Goal: Task Accomplishment & Management: Manage account settings

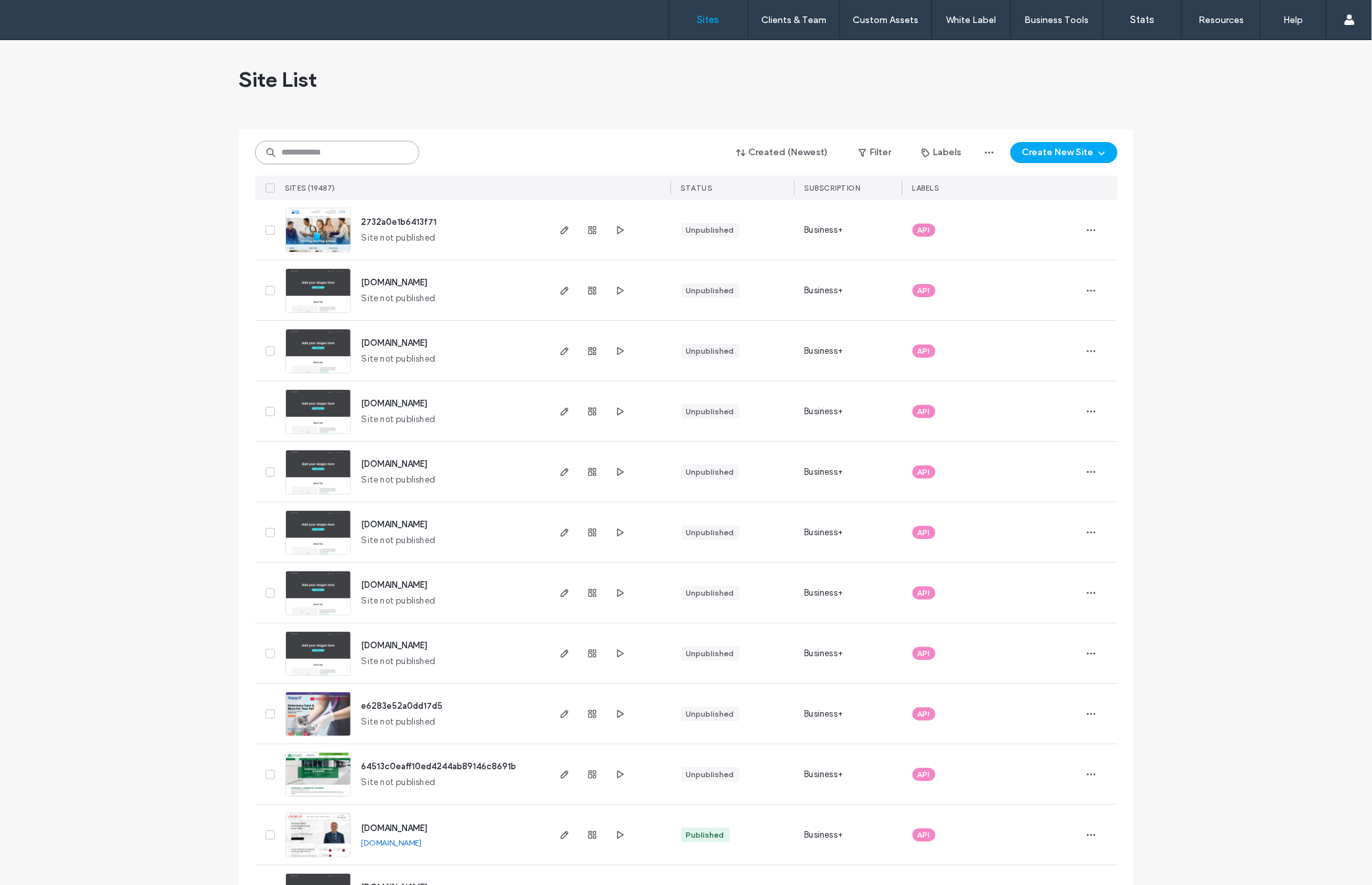
click at [329, 148] on input at bounding box center [337, 153] width 164 height 23
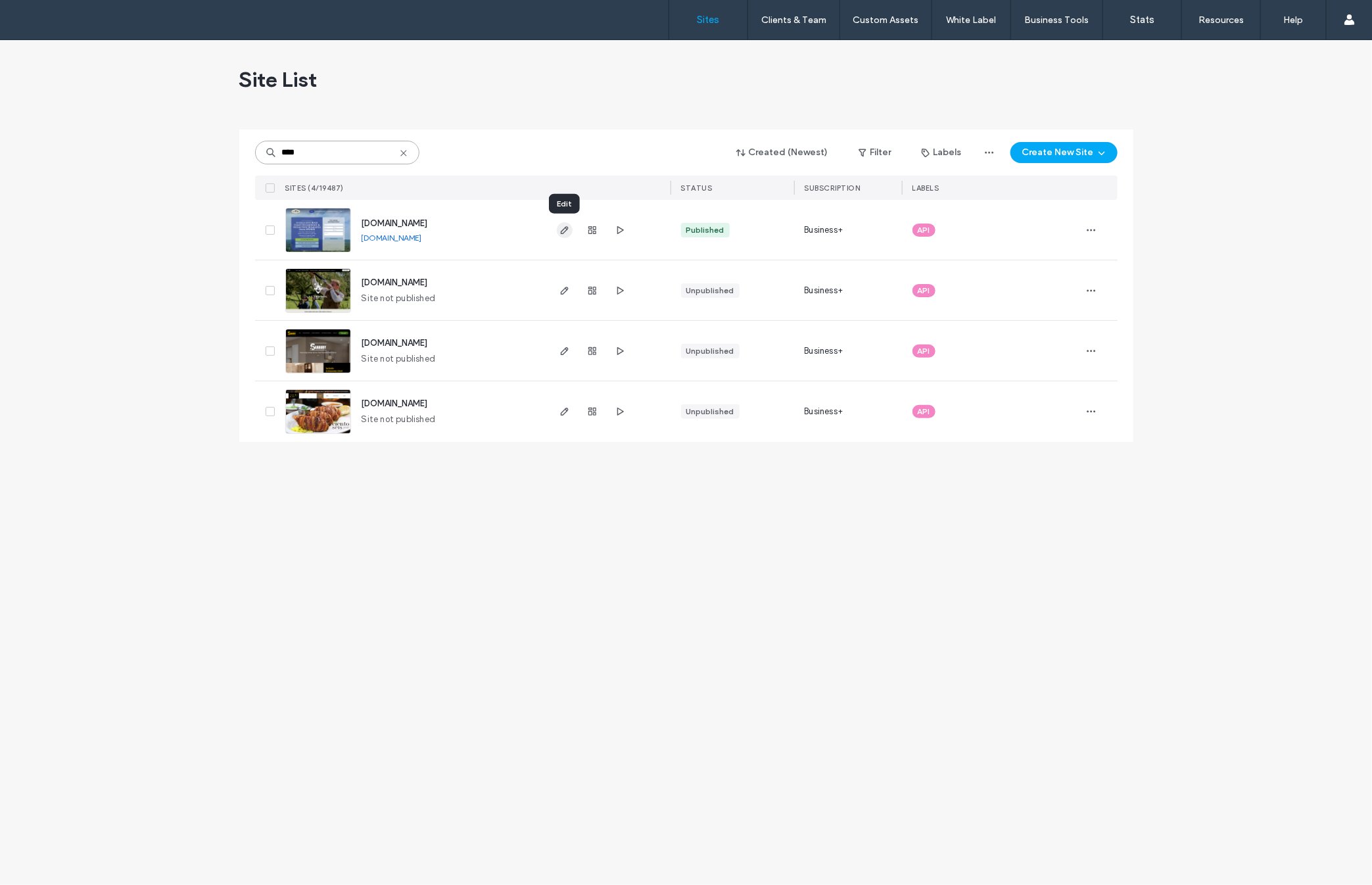
type input "****"
click at [567, 228] on use "button" at bounding box center [564, 230] width 8 height 8
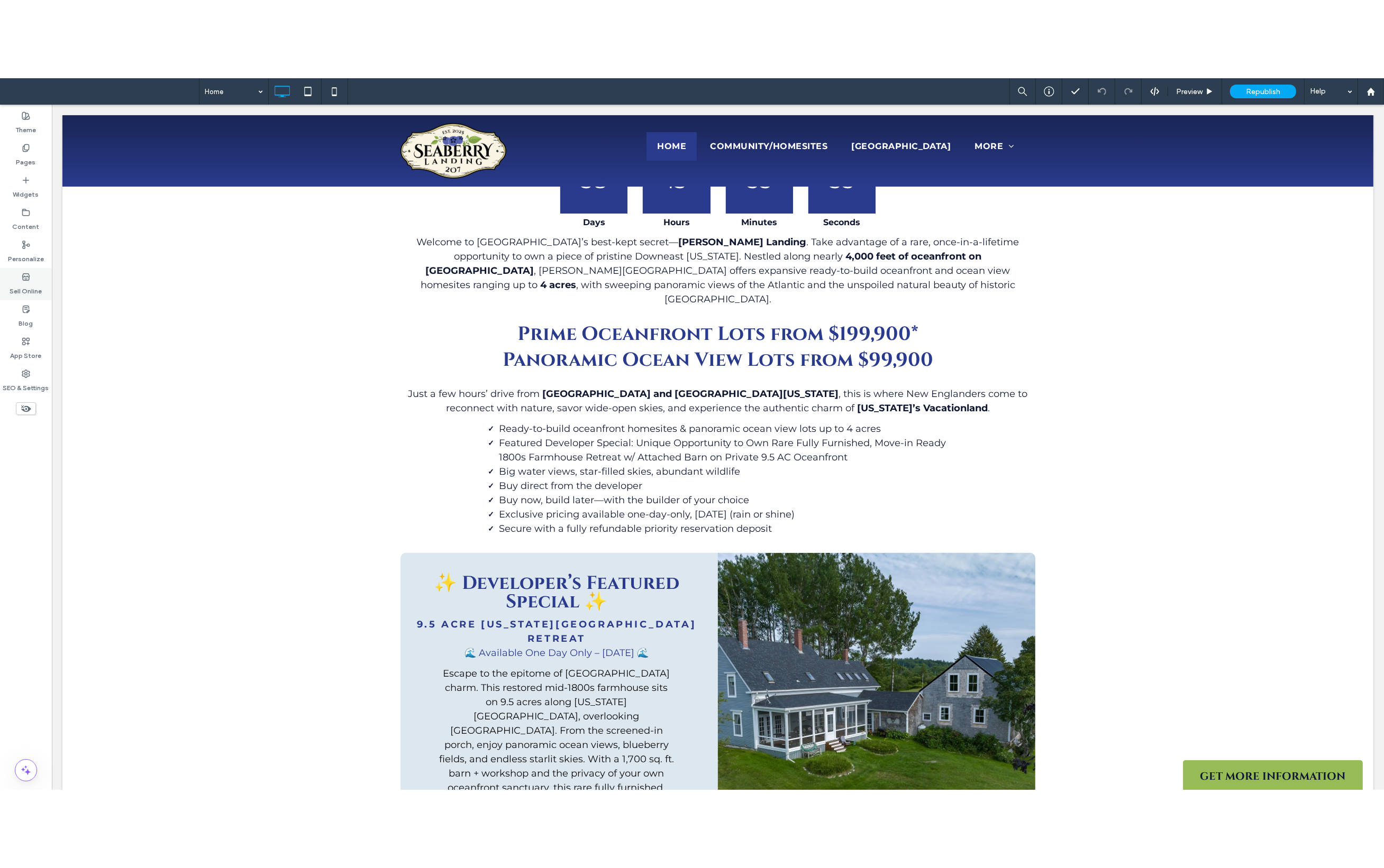
scroll to position [744, 0]
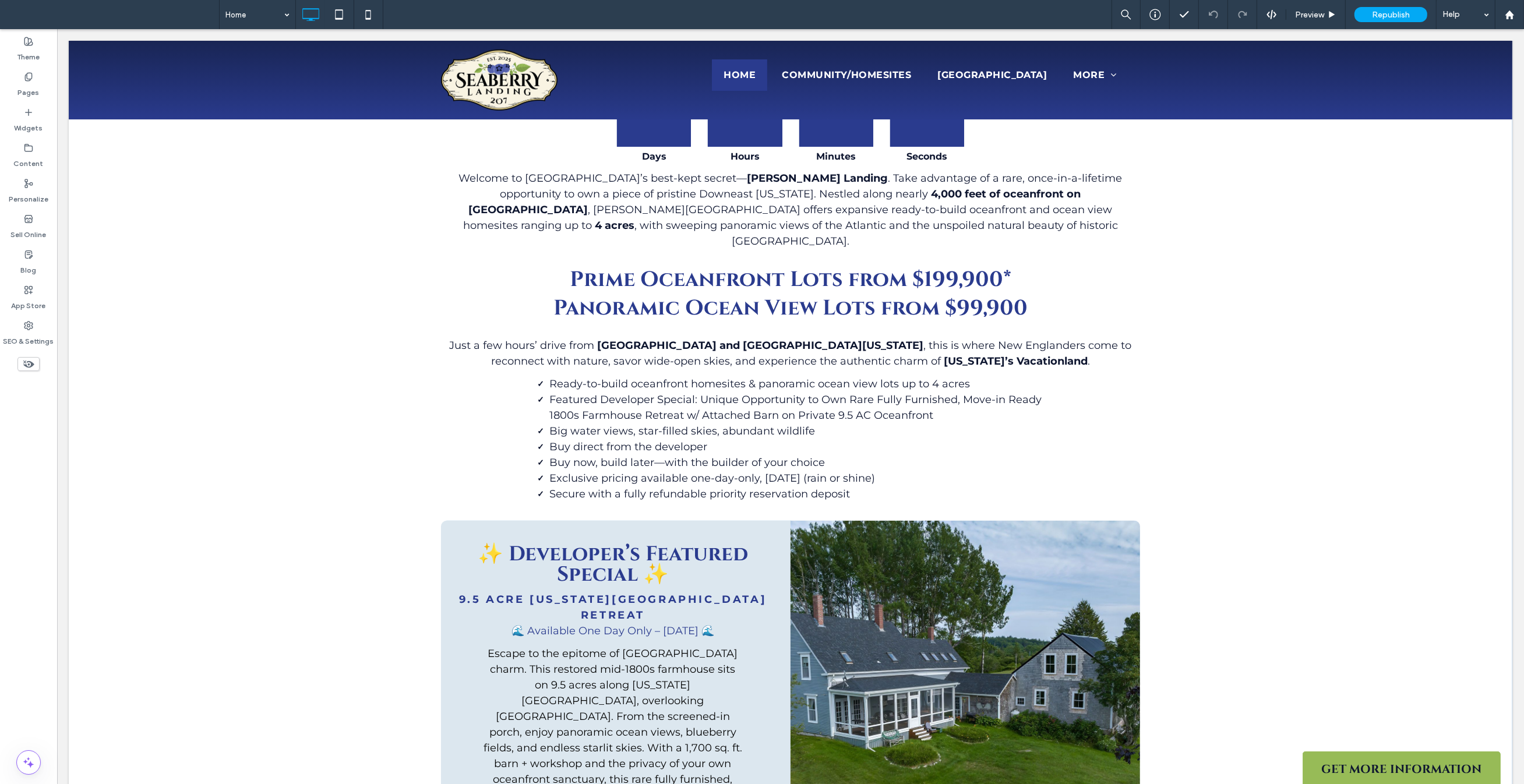
click at [1172, 775] on div "Discover Your Oceanfront Escape on the Bold Coast 38 13 54 51 Days Hours Minute…" at bounding box center [790, 494] width 1444 height 1043
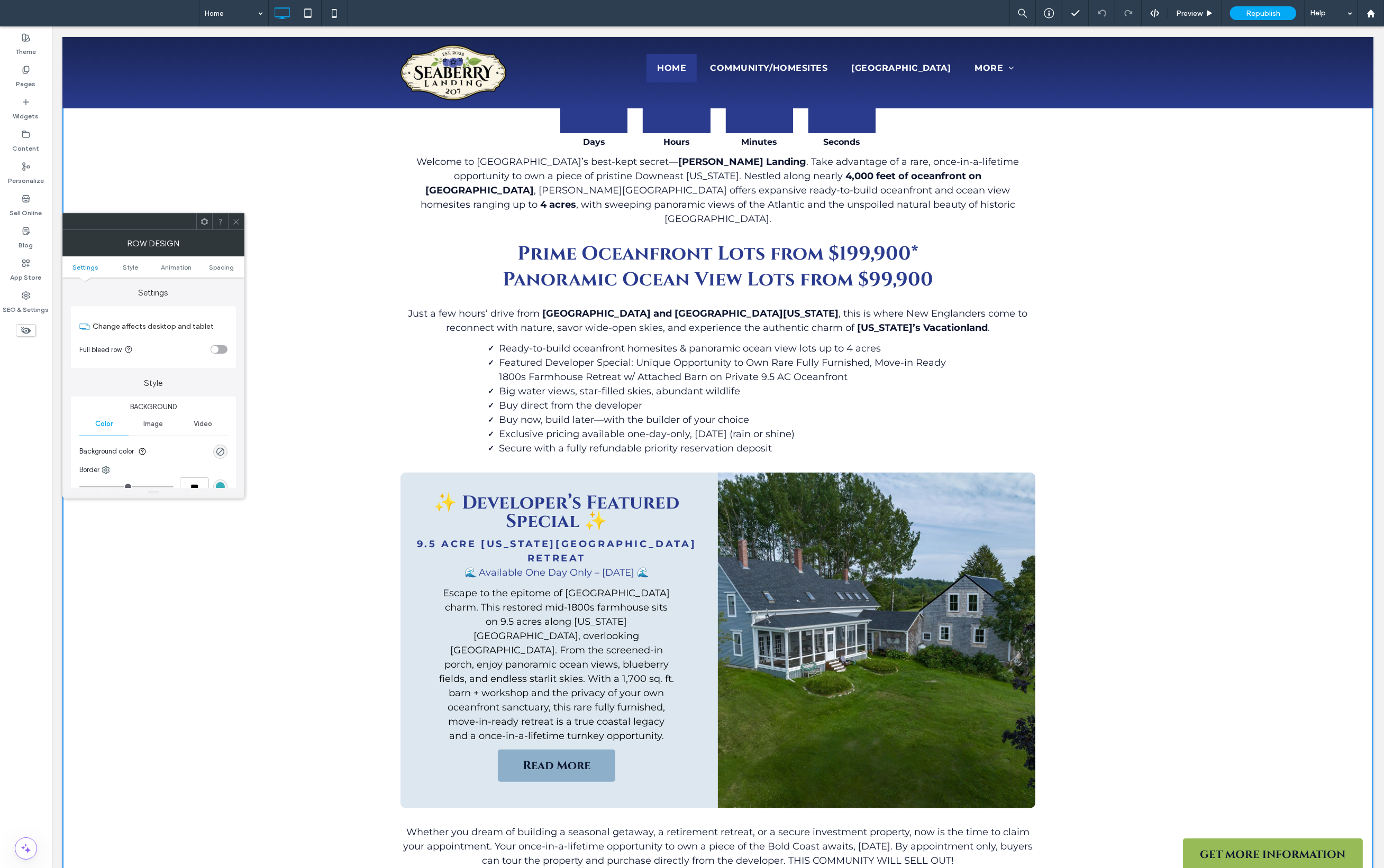
click at [236, 221] on icon at bounding box center [236, 221] width 8 height 8
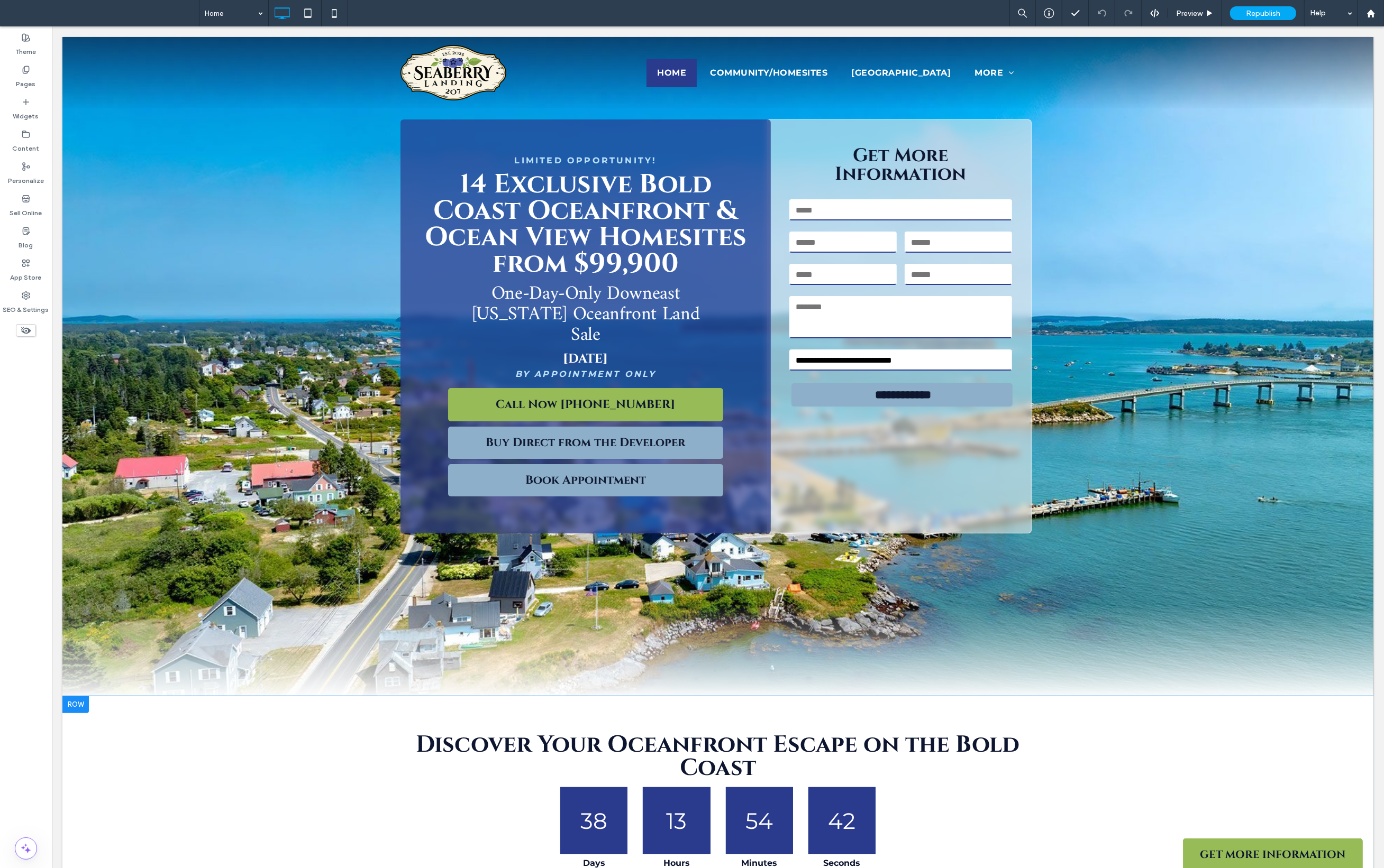
scroll to position [0, 0]
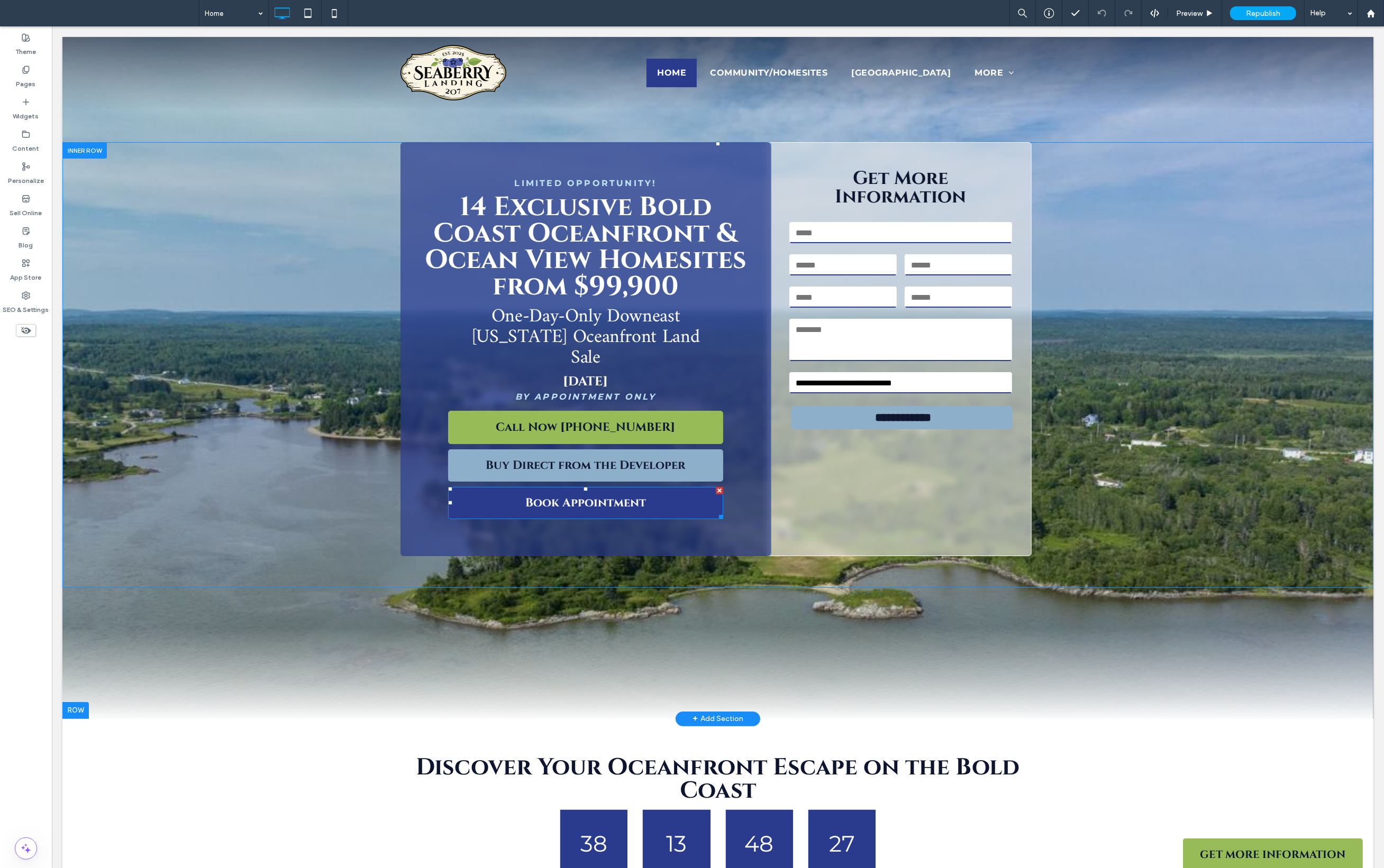
click at [602, 495] on span "Book Appointment" at bounding box center [585, 503] width 121 height 16
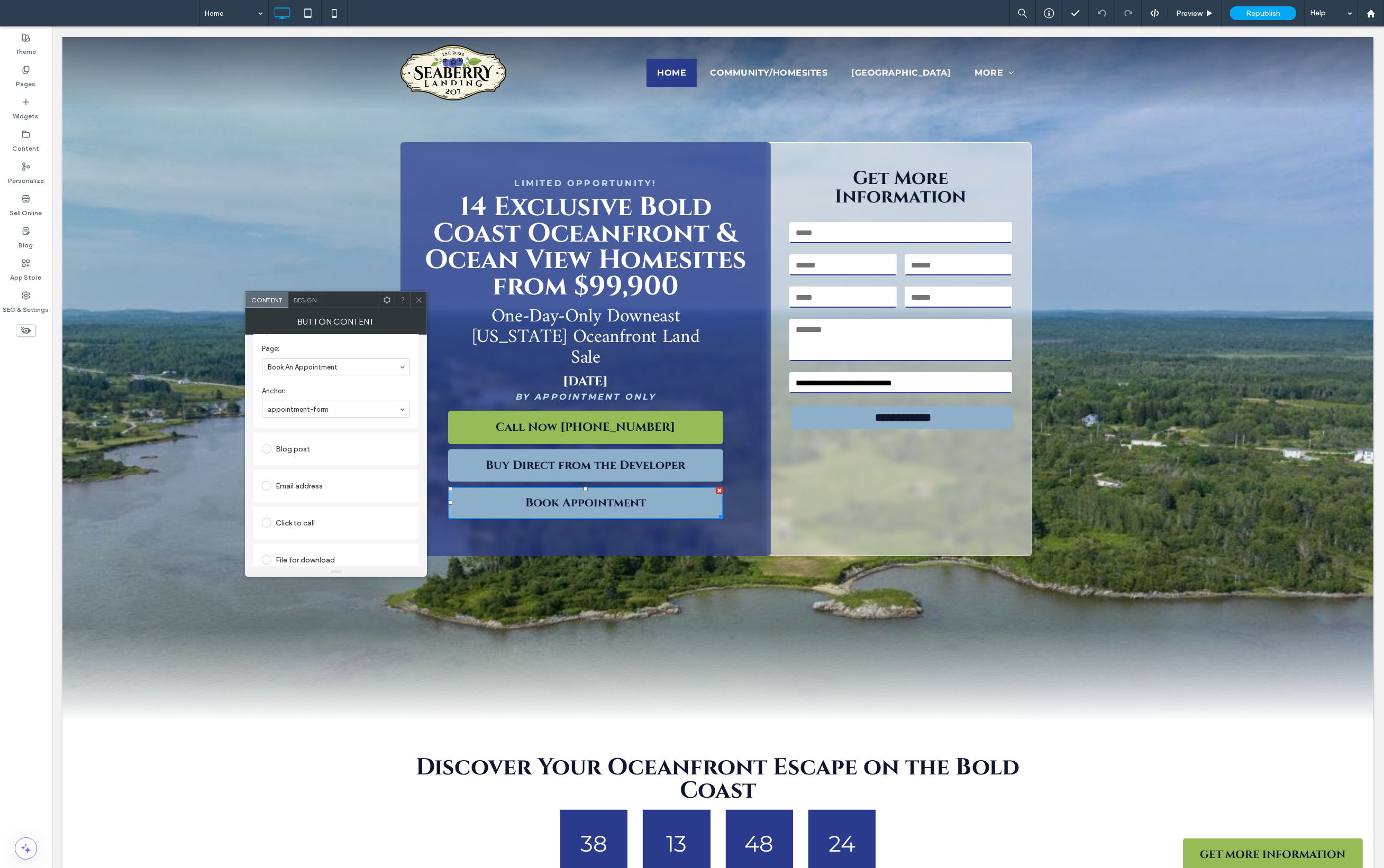
scroll to position [256, 0]
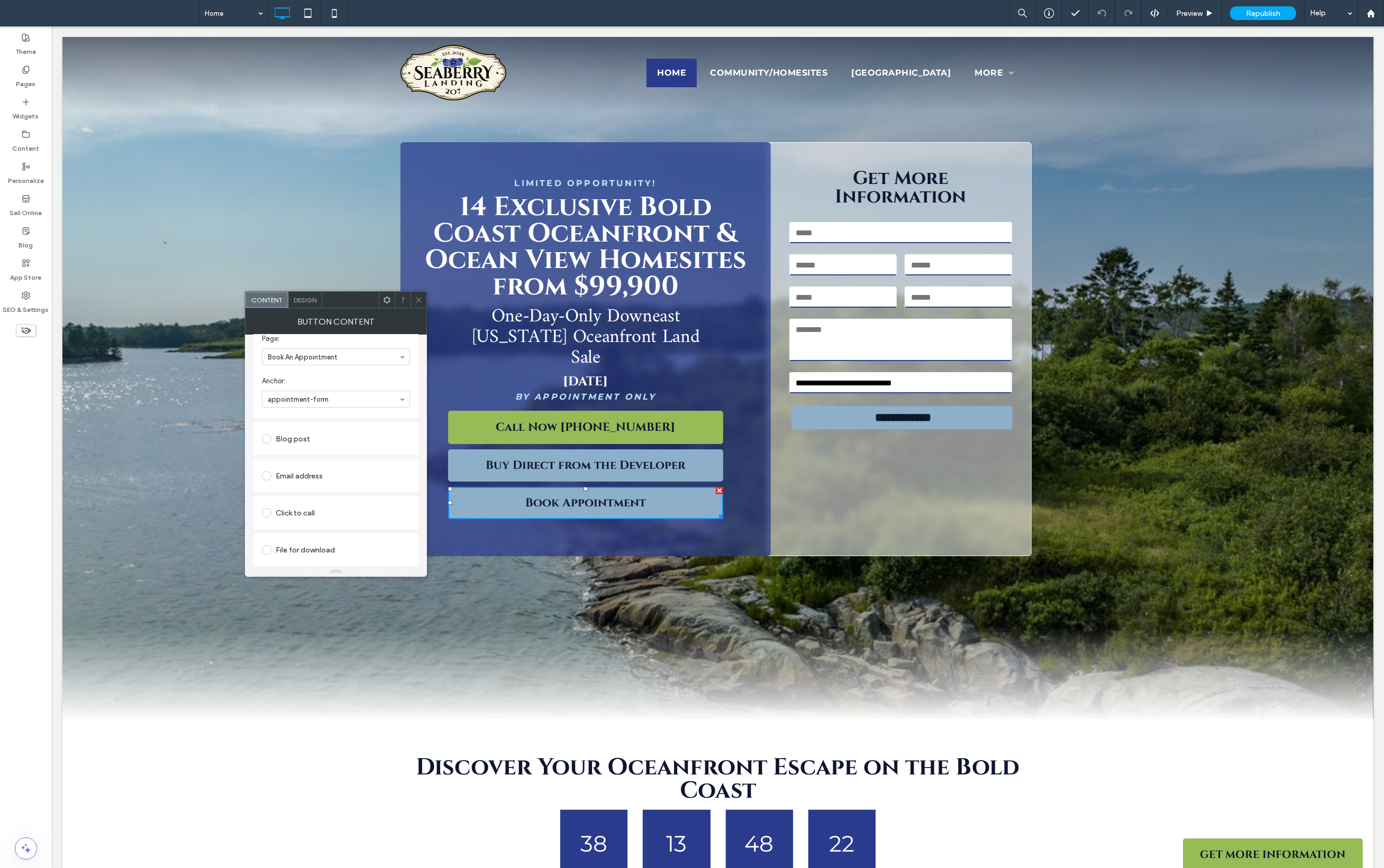
click at [417, 302] on icon at bounding box center [418, 300] width 8 height 8
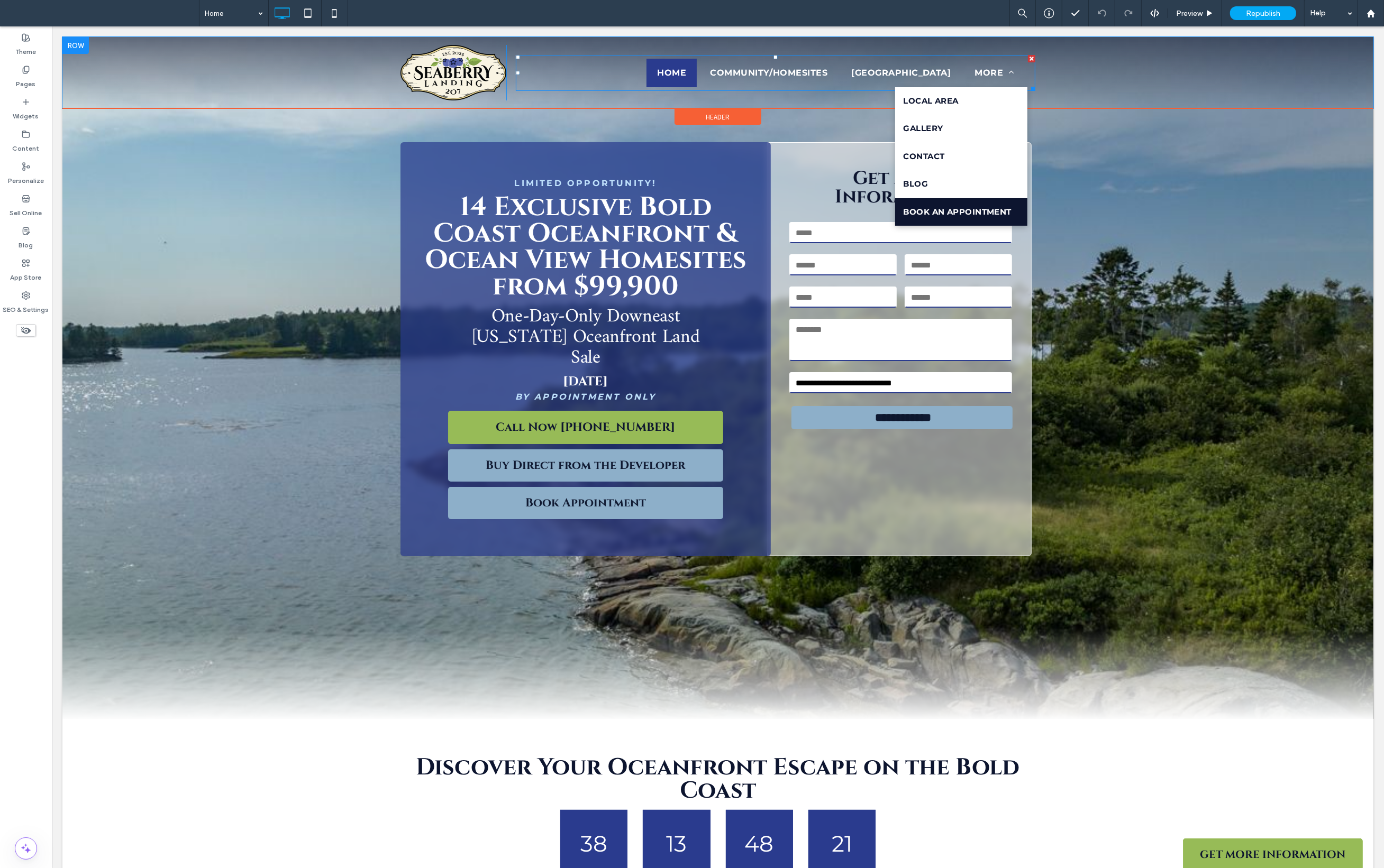
click at [961, 215] on span "Book An Appointment" at bounding box center [956, 212] width 108 height 12
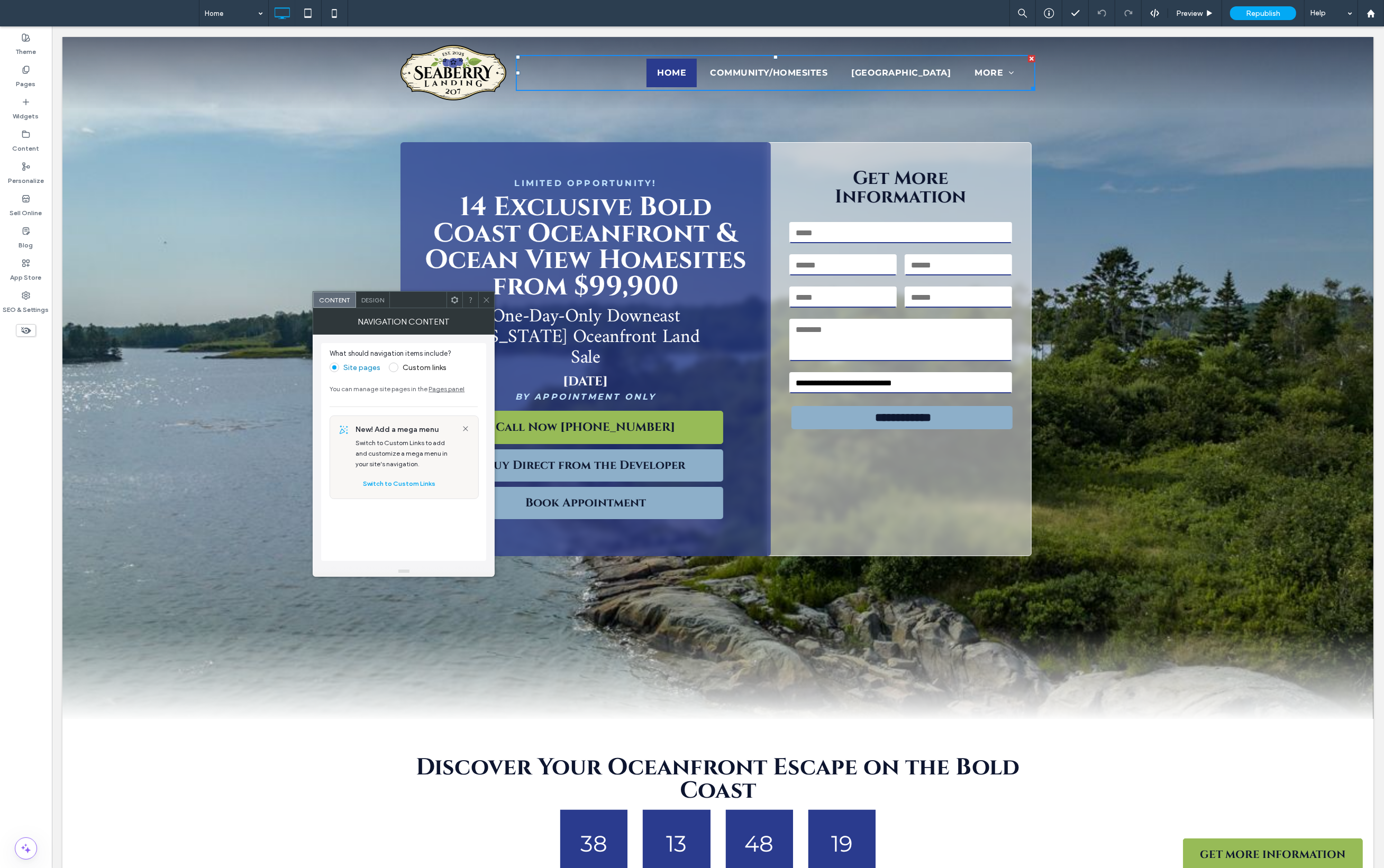
drag, startPoint x: 375, startPoint y: 182, endPoint x: 165, endPoint y: 114, distance: 220.7
click at [372, 182] on div "**********" at bounding box center [718, 364] width 1311 height 445
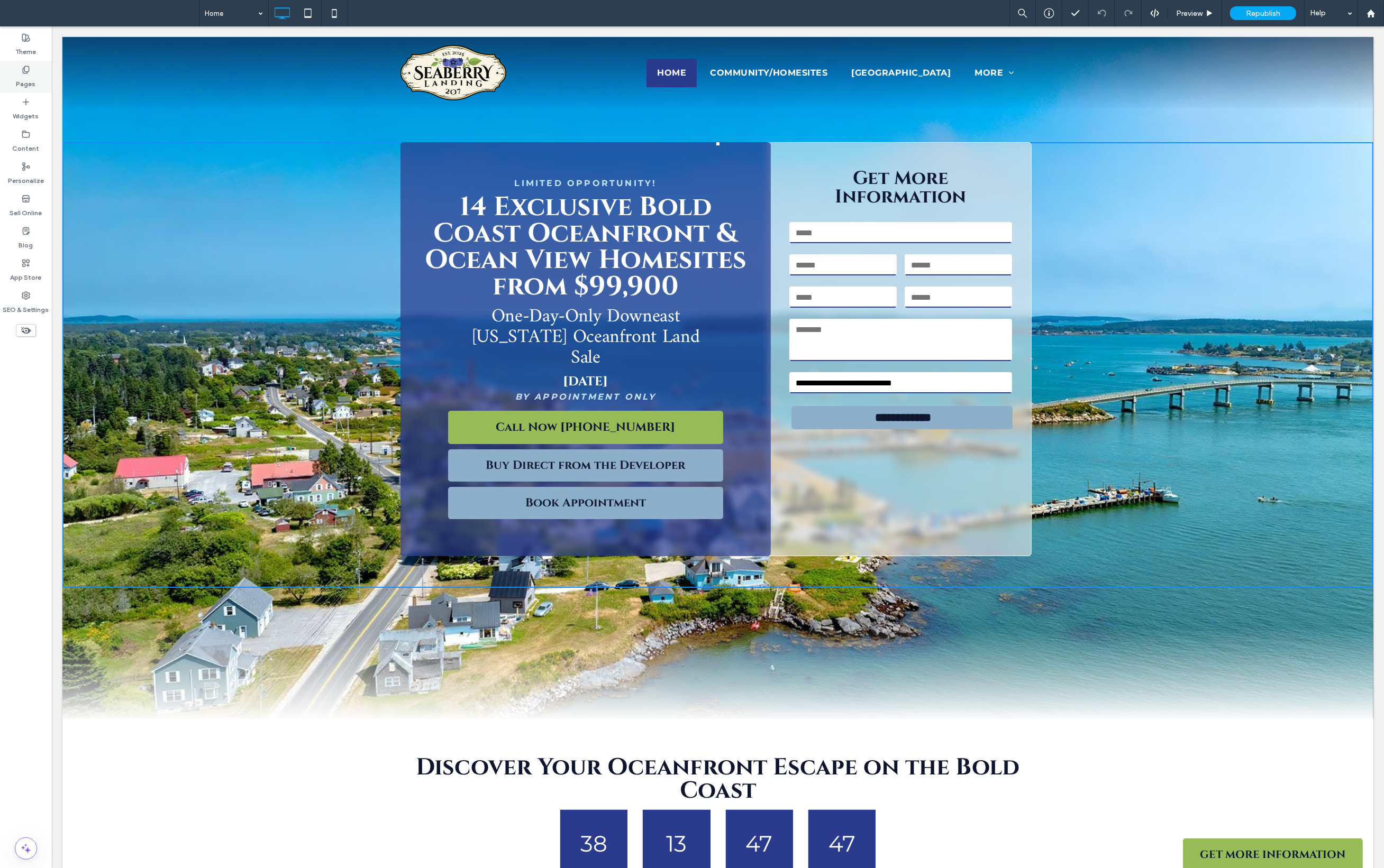
click at [16, 75] on div "Pages" at bounding box center [26, 76] width 52 height 32
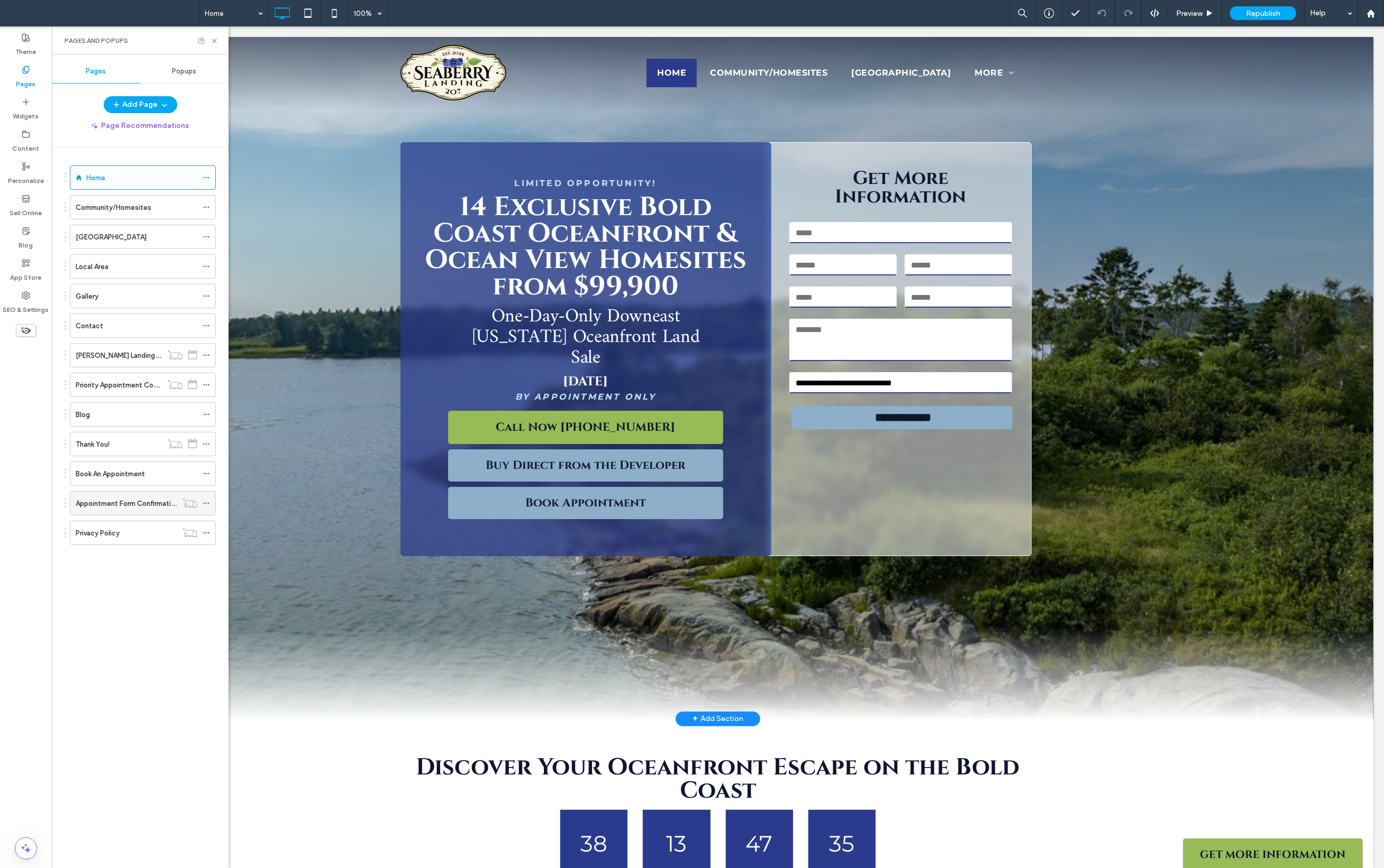
click at [153, 505] on label "Appointment Form Confirmation" at bounding box center [127, 504] width 103 height 19
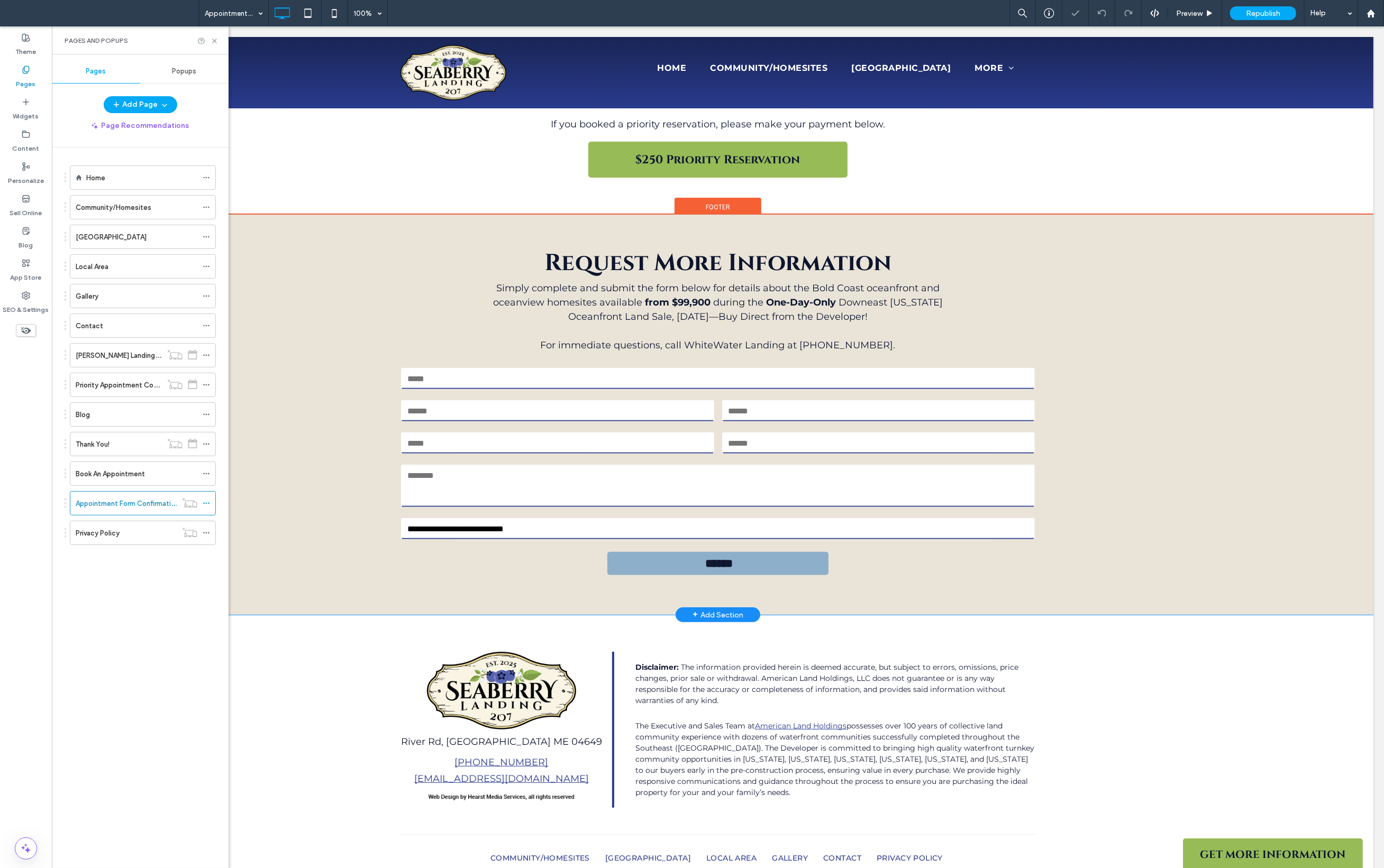
scroll to position [471, 0]
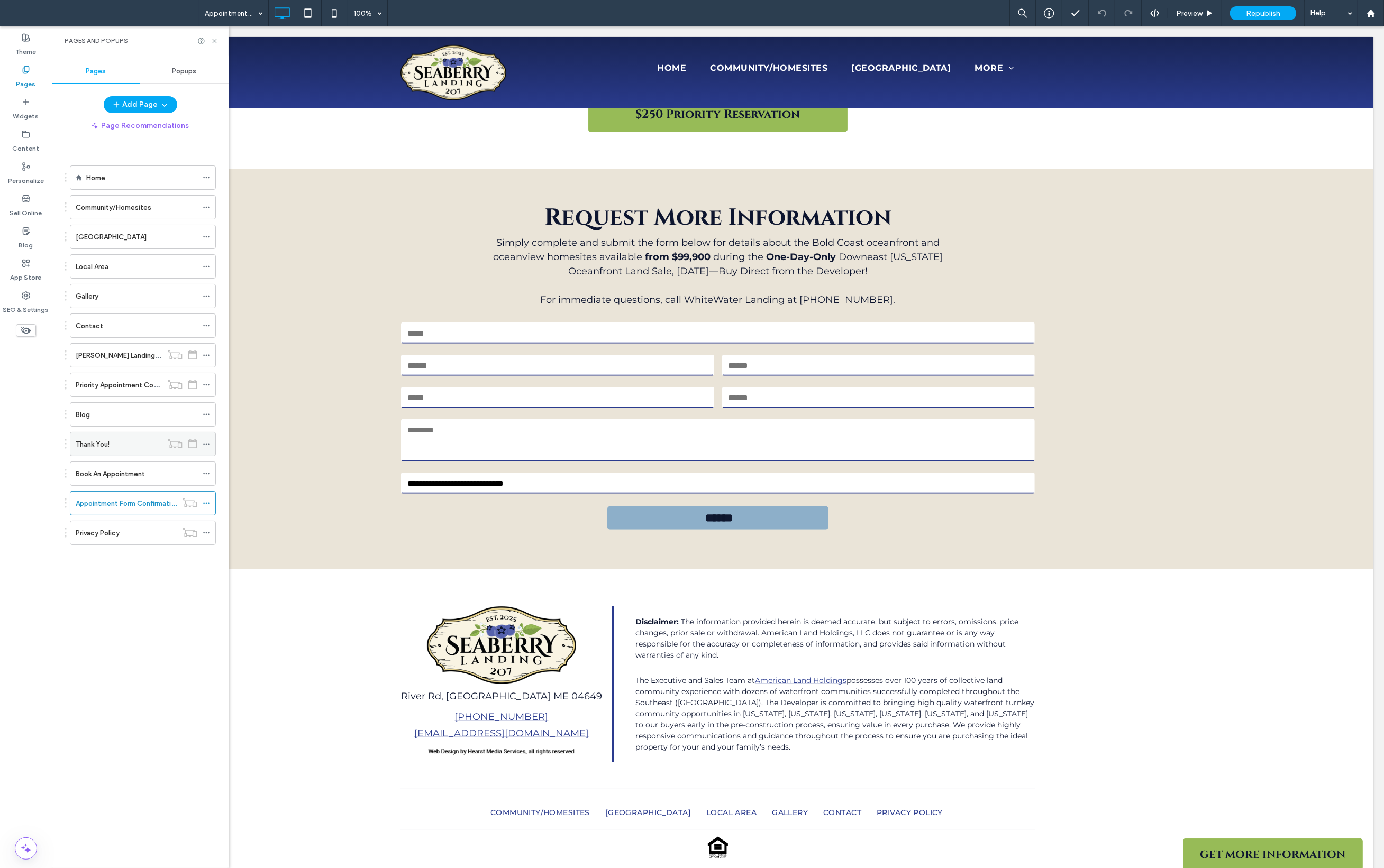
click at [105, 443] on label "Thank You!" at bounding box center [93, 444] width 34 height 19
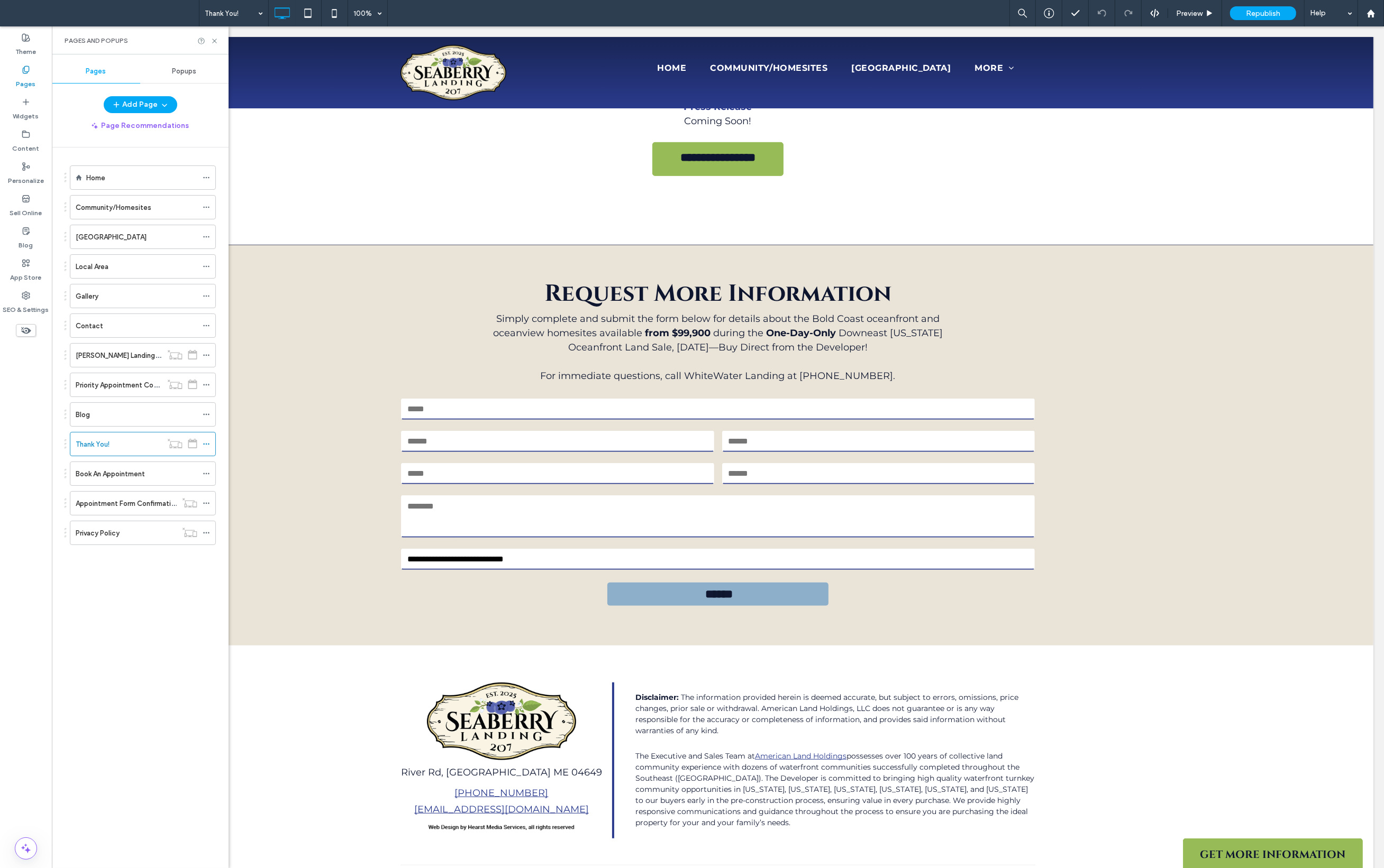
scroll to position [753, 0]
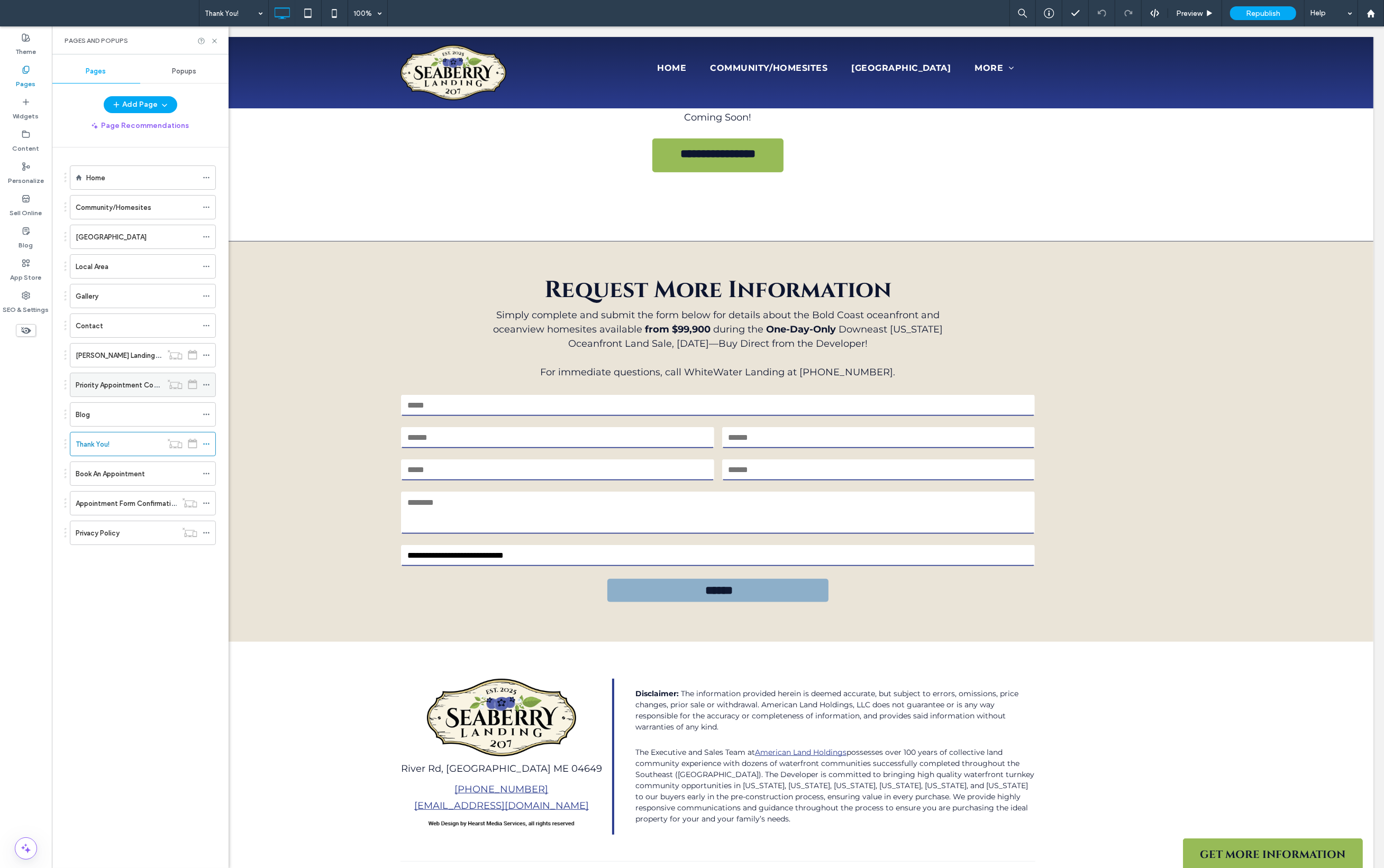
click at [115, 383] on label "Priority Appointment Confirmation" at bounding box center [130, 385] width 110 height 19
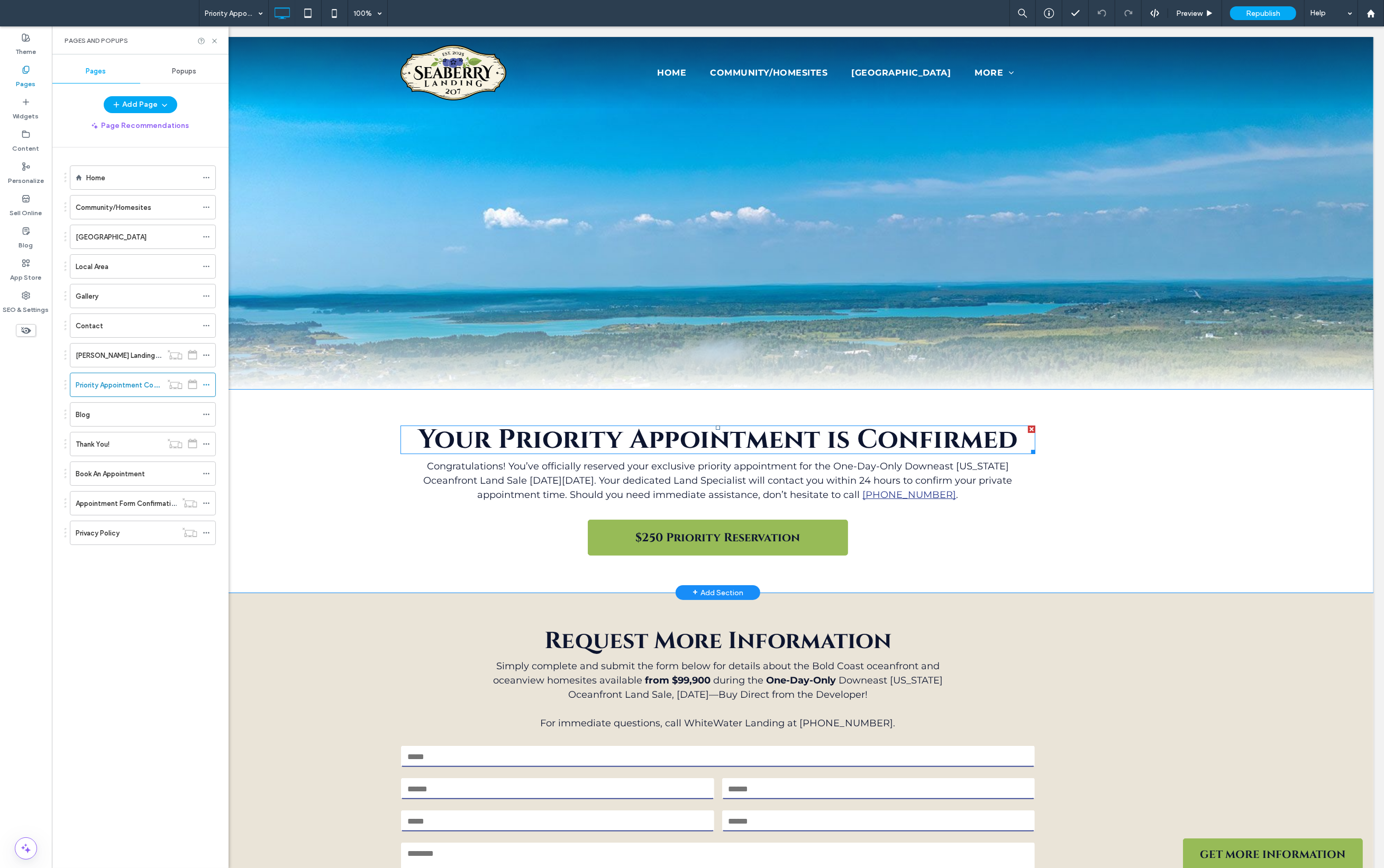
click at [634, 444] on strong "Your Priority Appointment is Confirmed" at bounding box center [717, 440] width 599 height 36
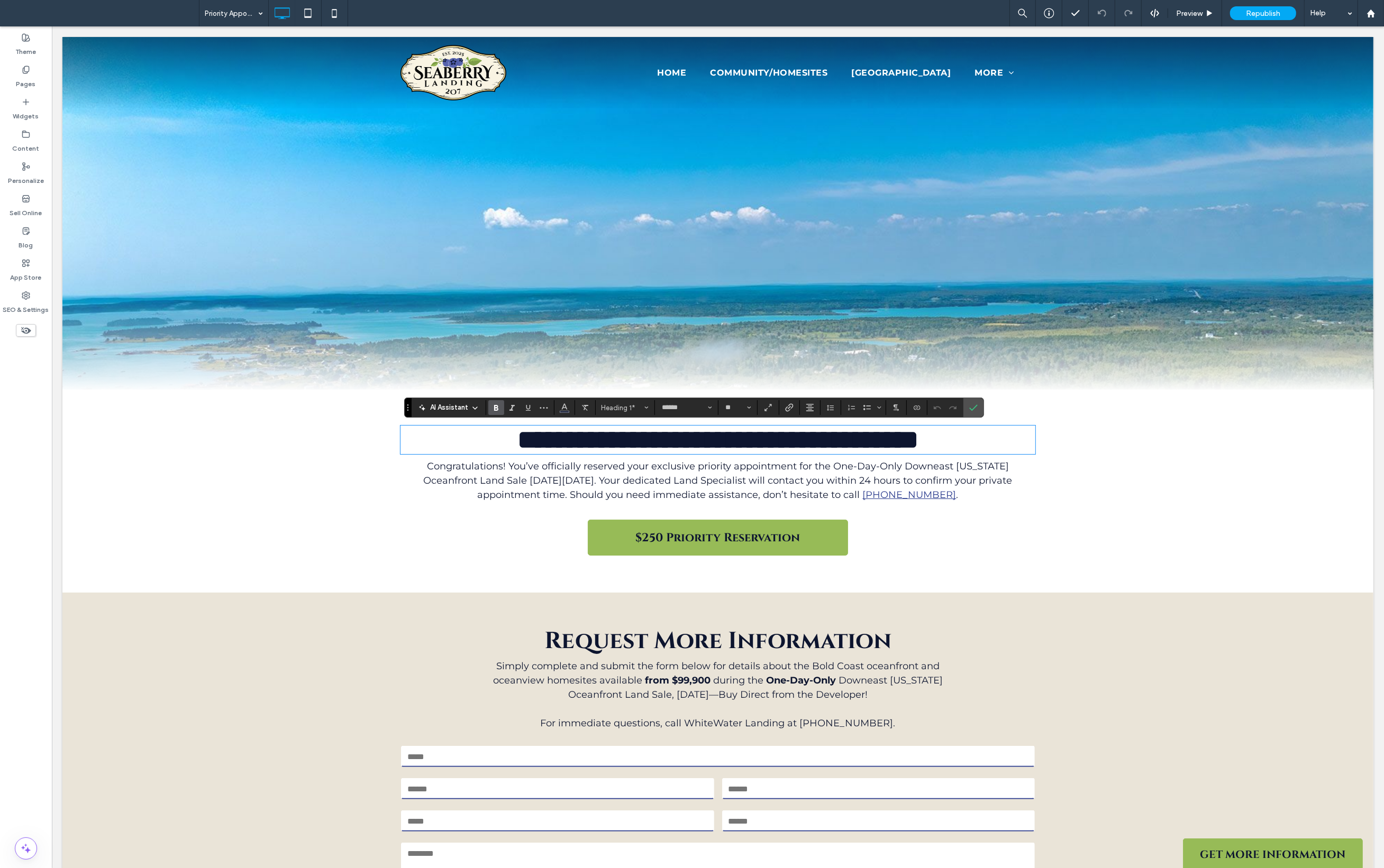
click at [857, 439] on strong "**********" at bounding box center [718, 439] width 401 height 26
click at [461, 555] on div "**********" at bounding box center [717, 491] width 634 height 140
click at [486, 465] on span "Congratulations! You’ve officially reserved your exclusive priority appointment…" at bounding box center [717, 480] width 589 height 40
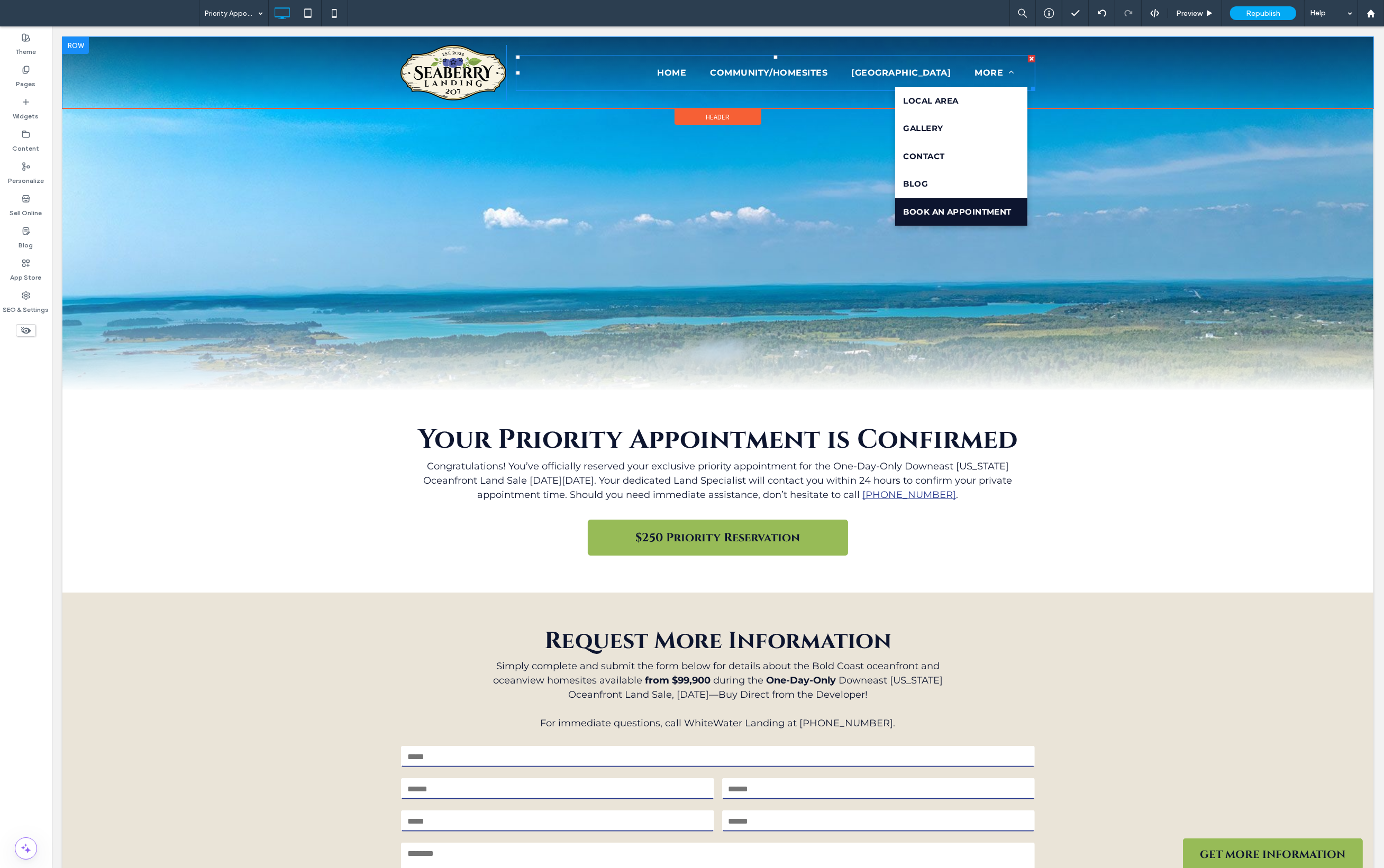
click at [963, 216] on span "Book An Appointment" at bounding box center [956, 212] width 108 height 12
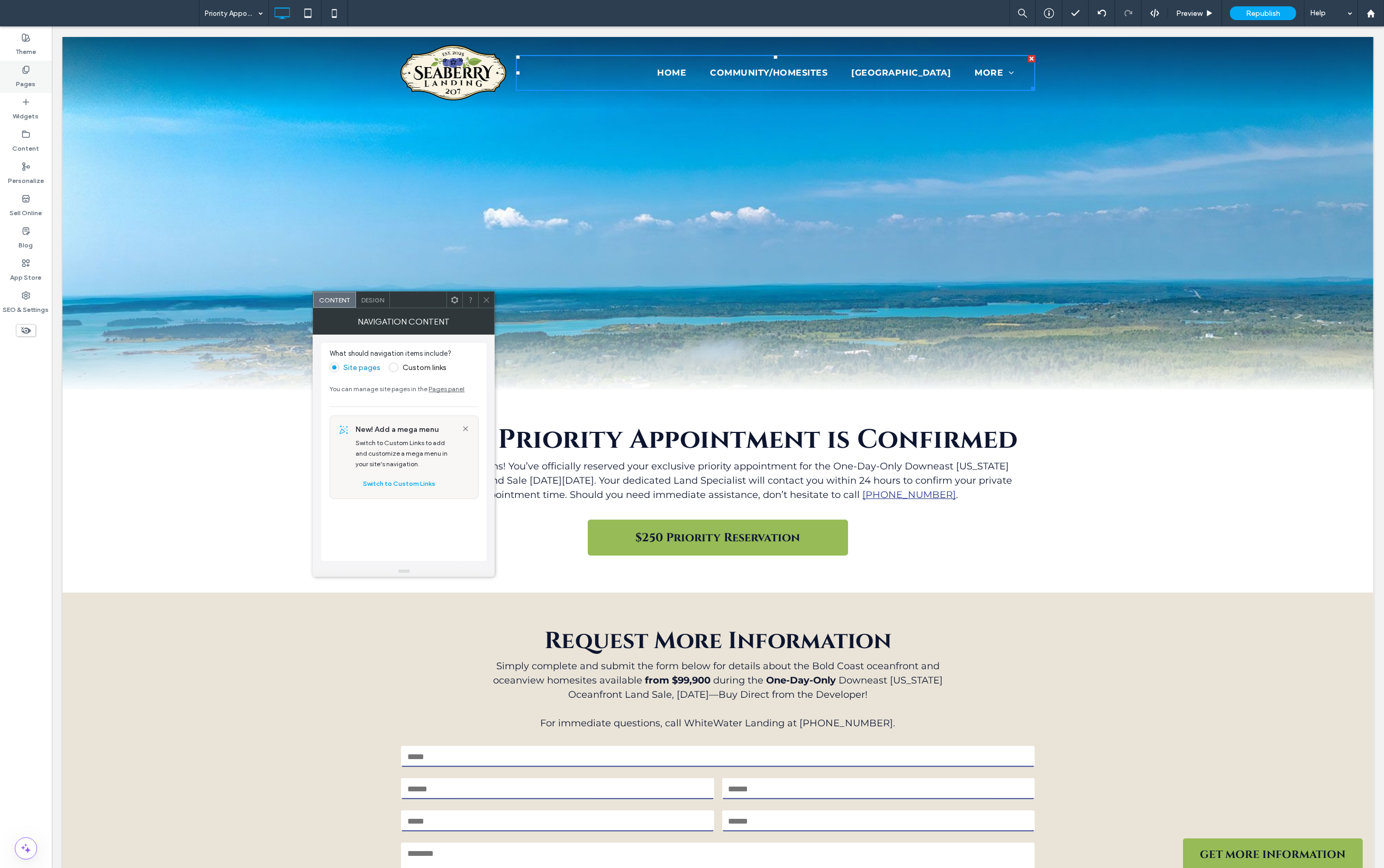
click at [31, 78] on label "Pages" at bounding box center [26, 81] width 19 height 15
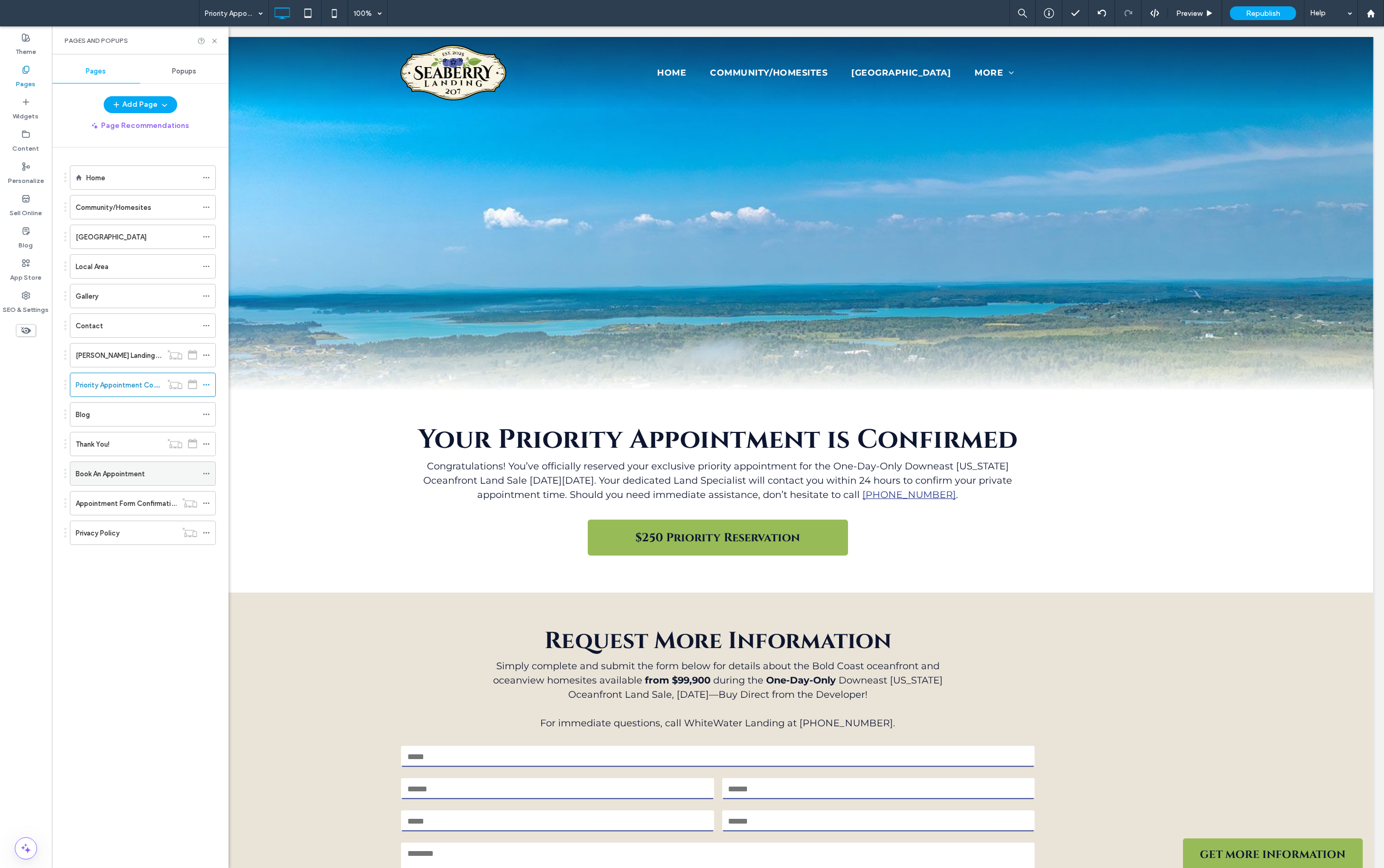
click at [121, 472] on label "Book An Appointment" at bounding box center [110, 474] width 69 height 19
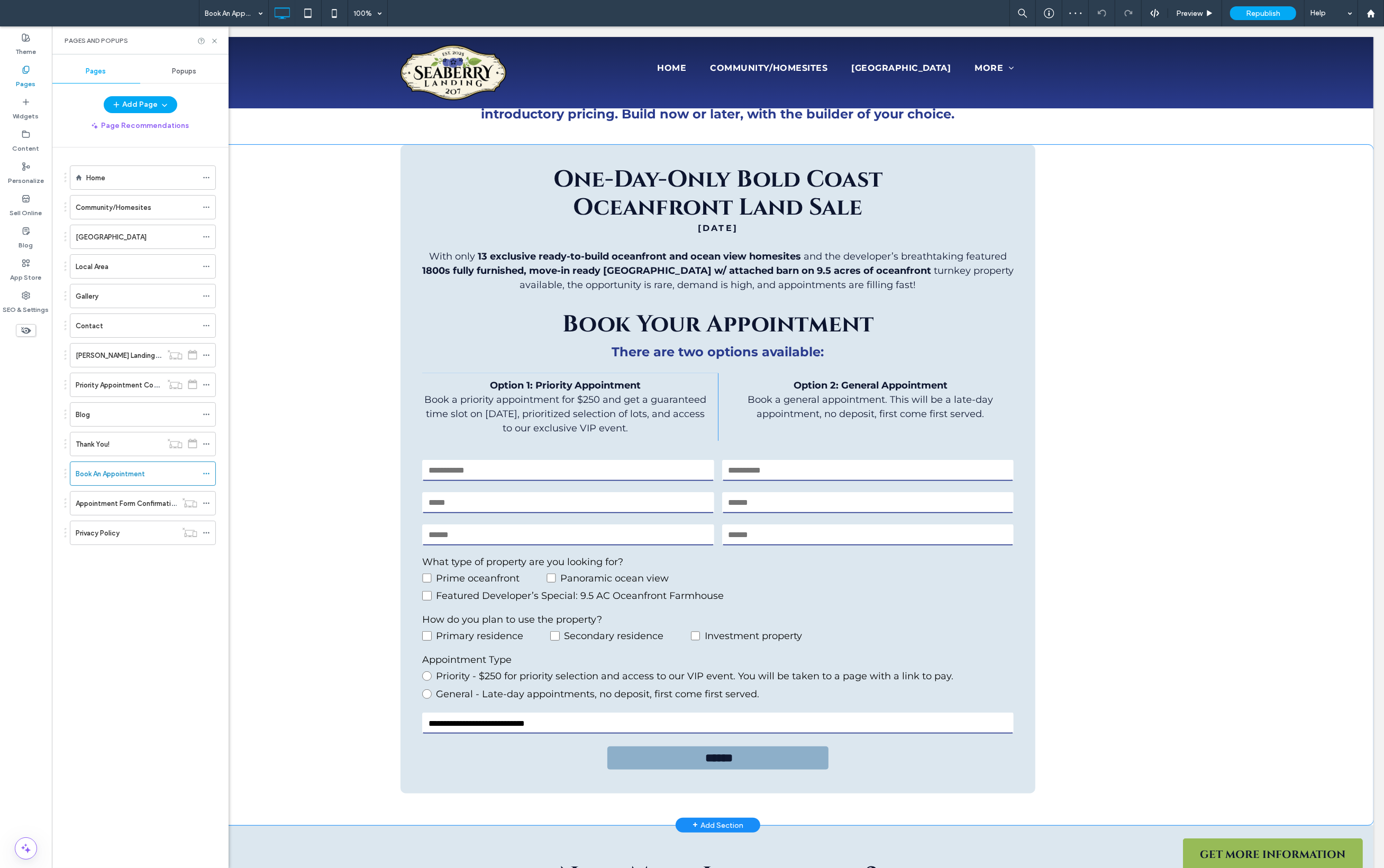
scroll to position [580, 0]
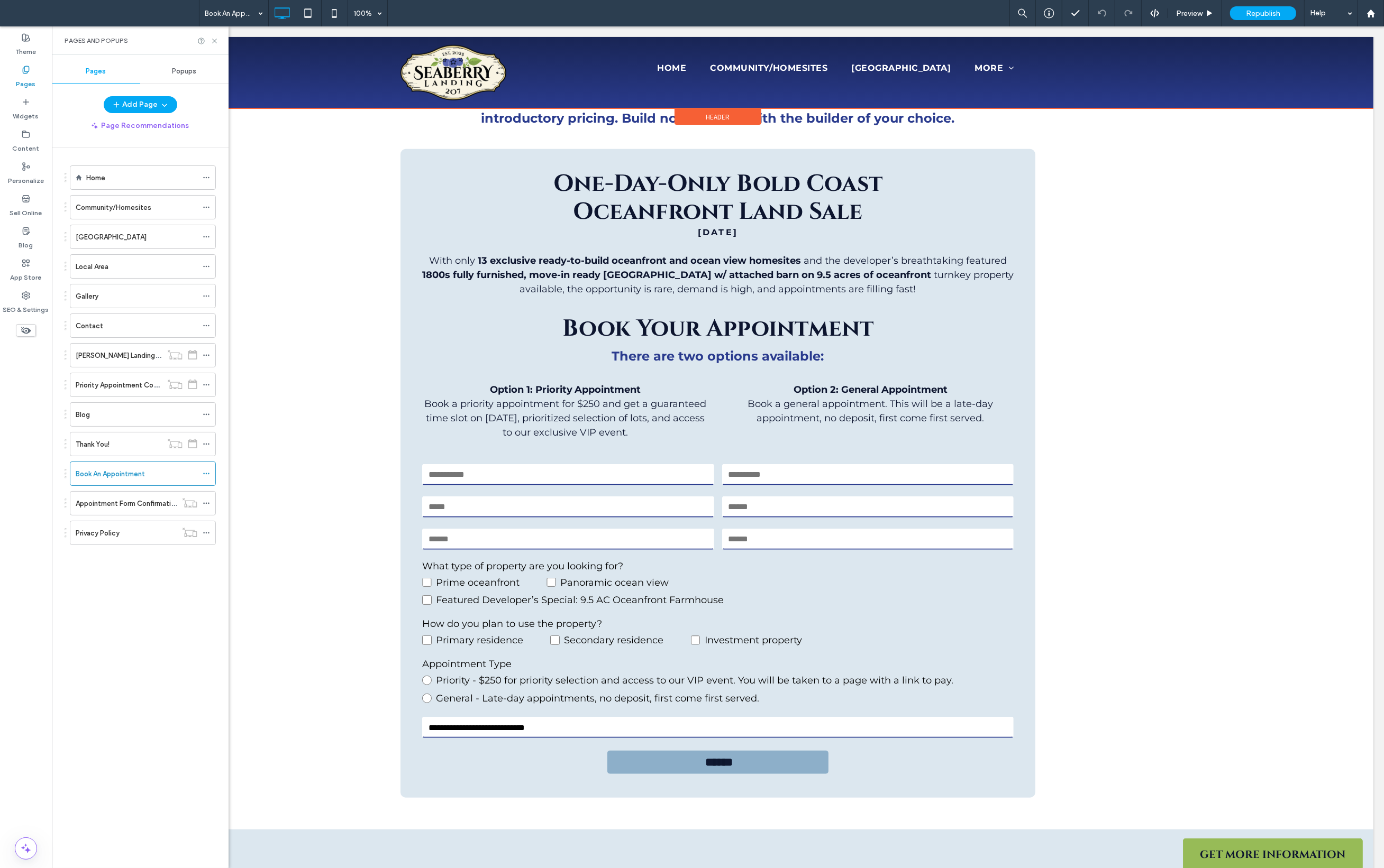
click at [641, 69] on div at bounding box center [718, 73] width 1311 height 71
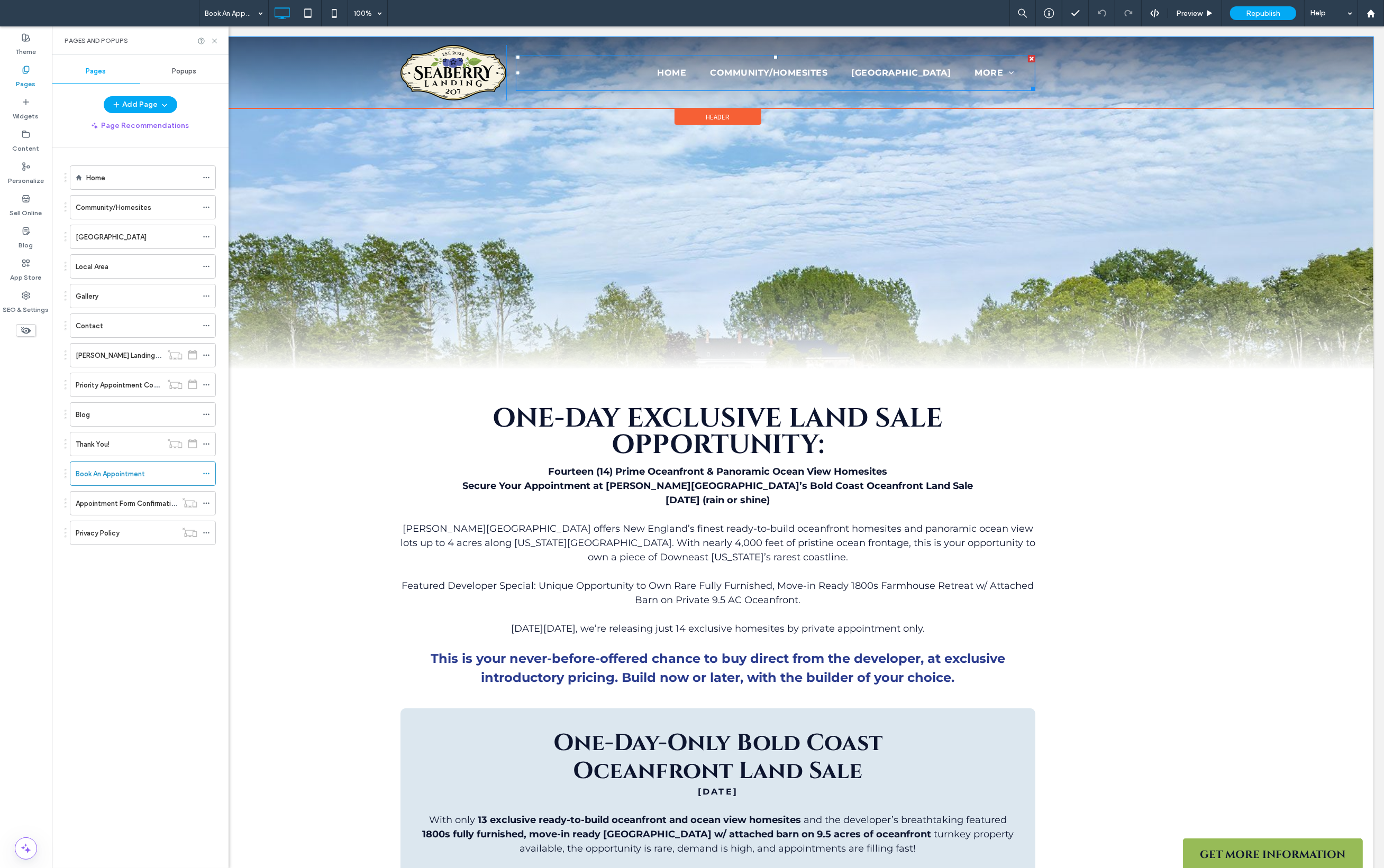
scroll to position [0, 0]
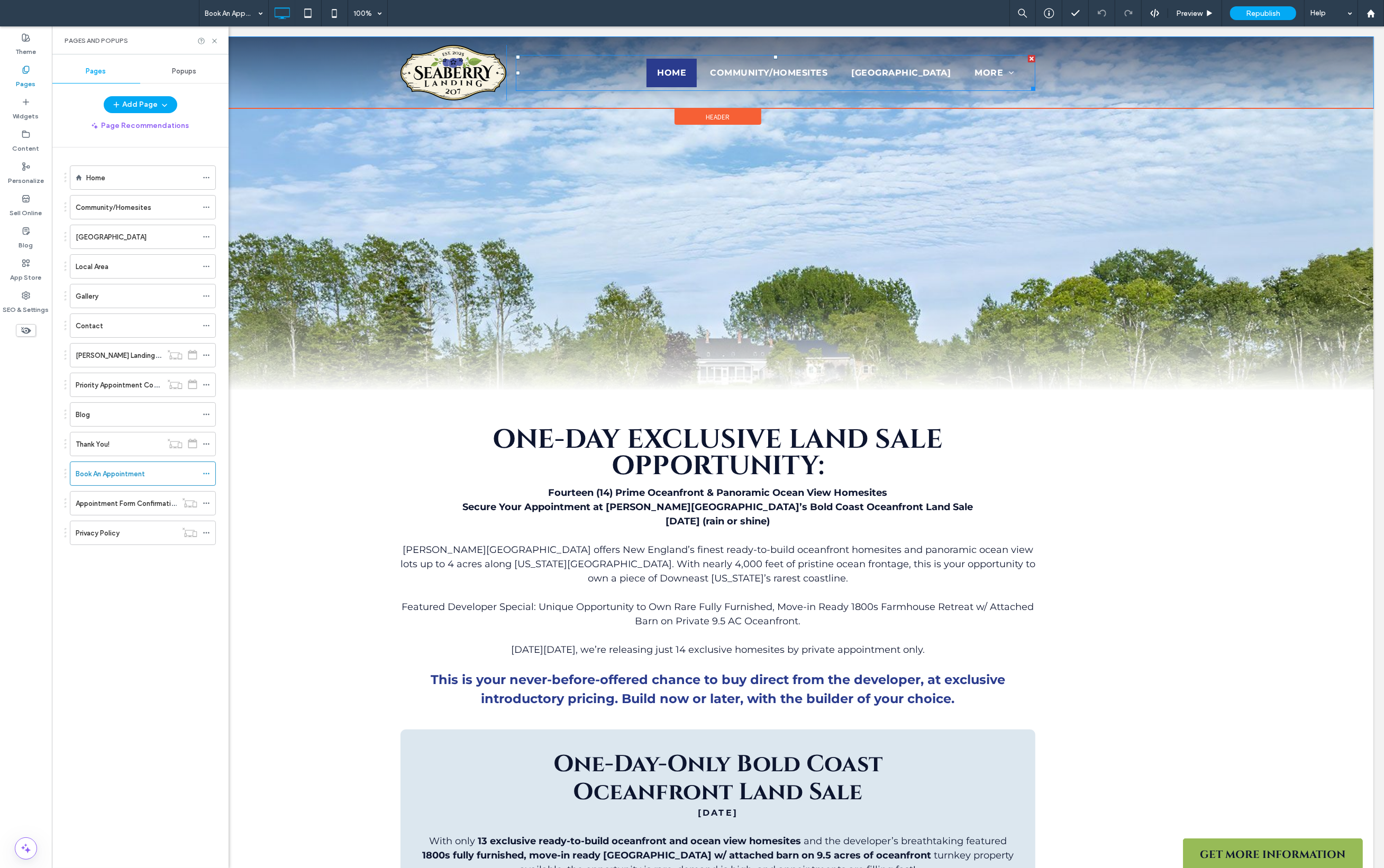
click at [656, 68] on span "Home" at bounding box center [670, 73] width 29 height 12
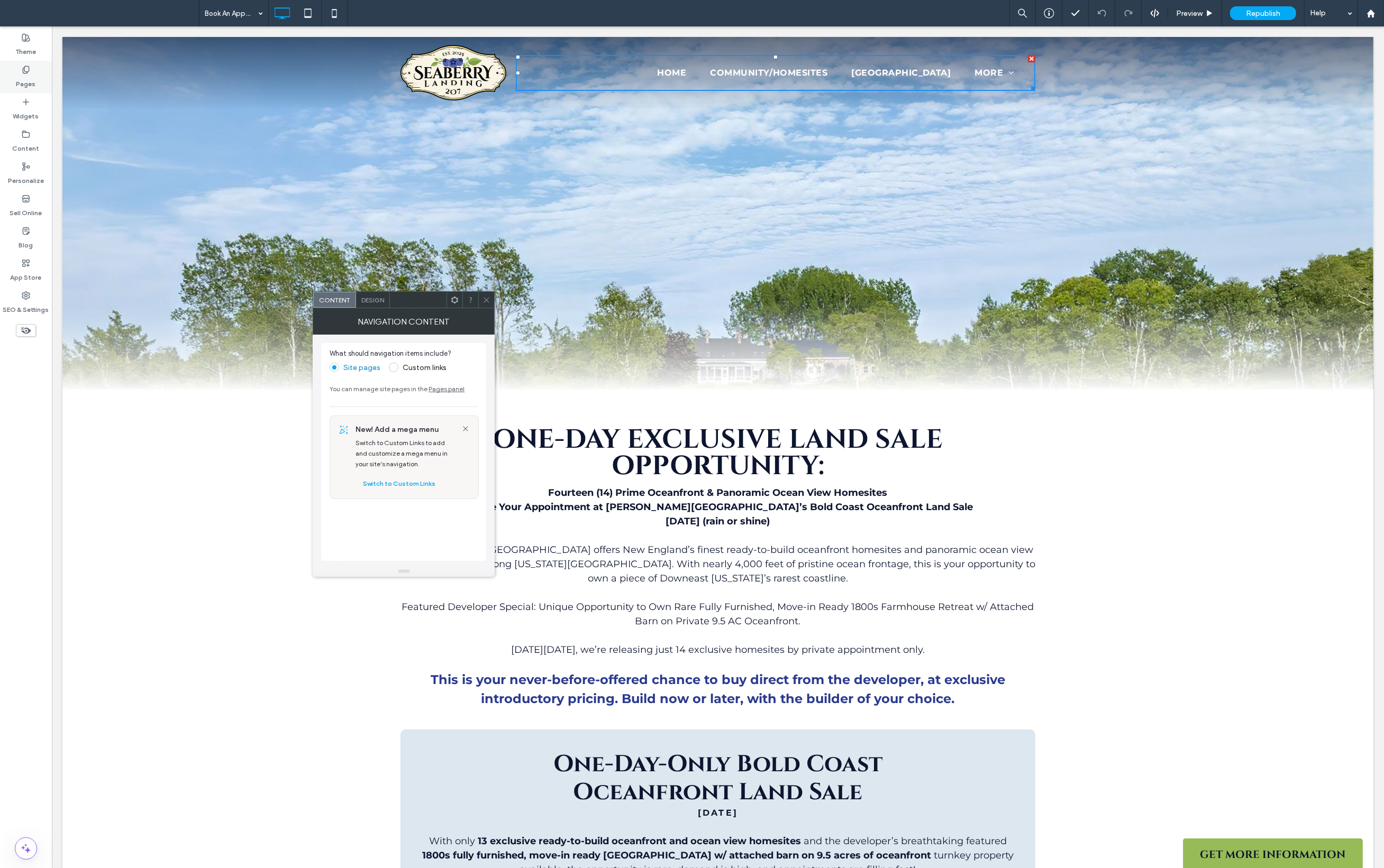
click at [26, 71] on use at bounding box center [25, 69] width 5 height 7
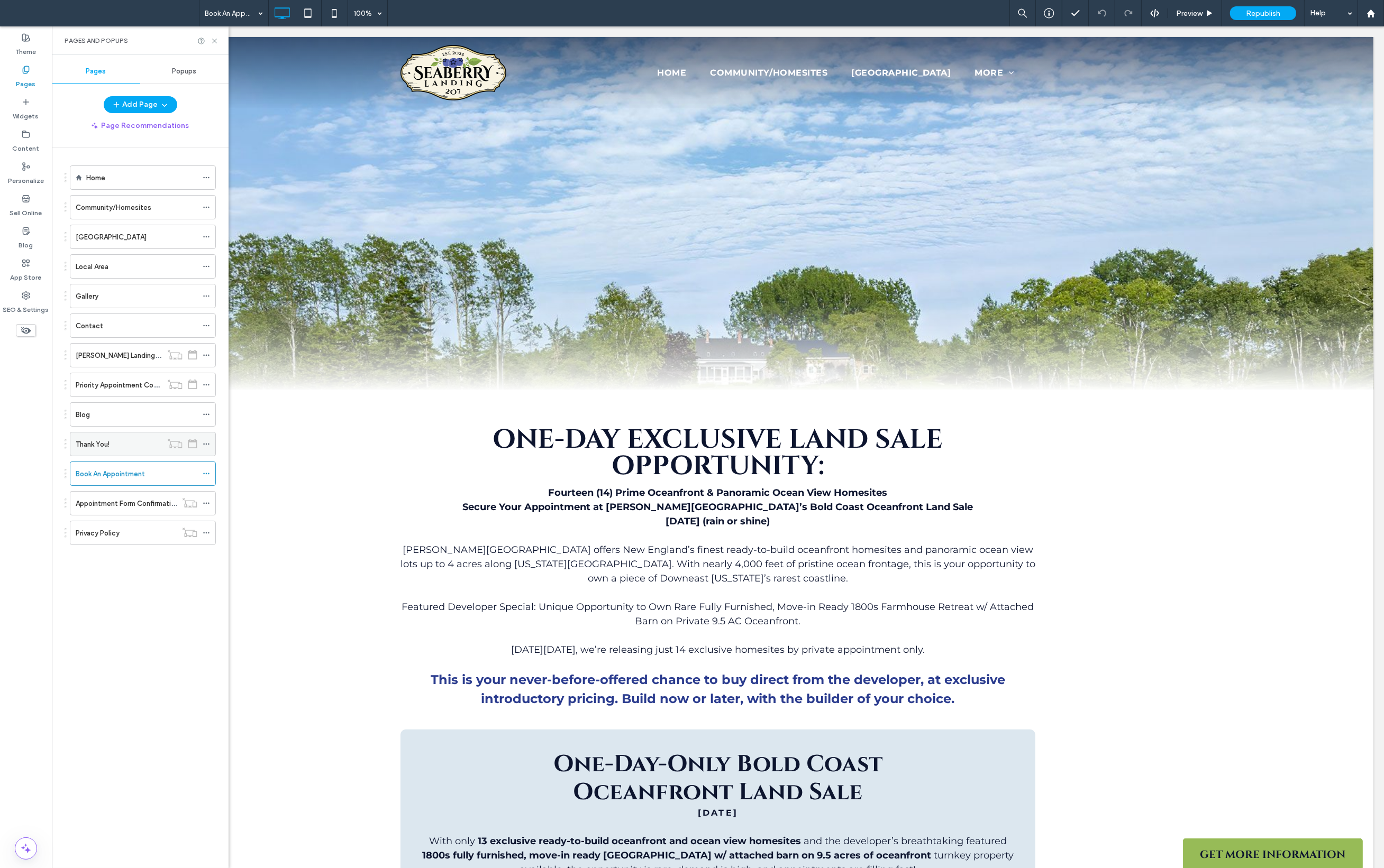
click at [107, 444] on label "Thank You!" at bounding box center [93, 444] width 34 height 19
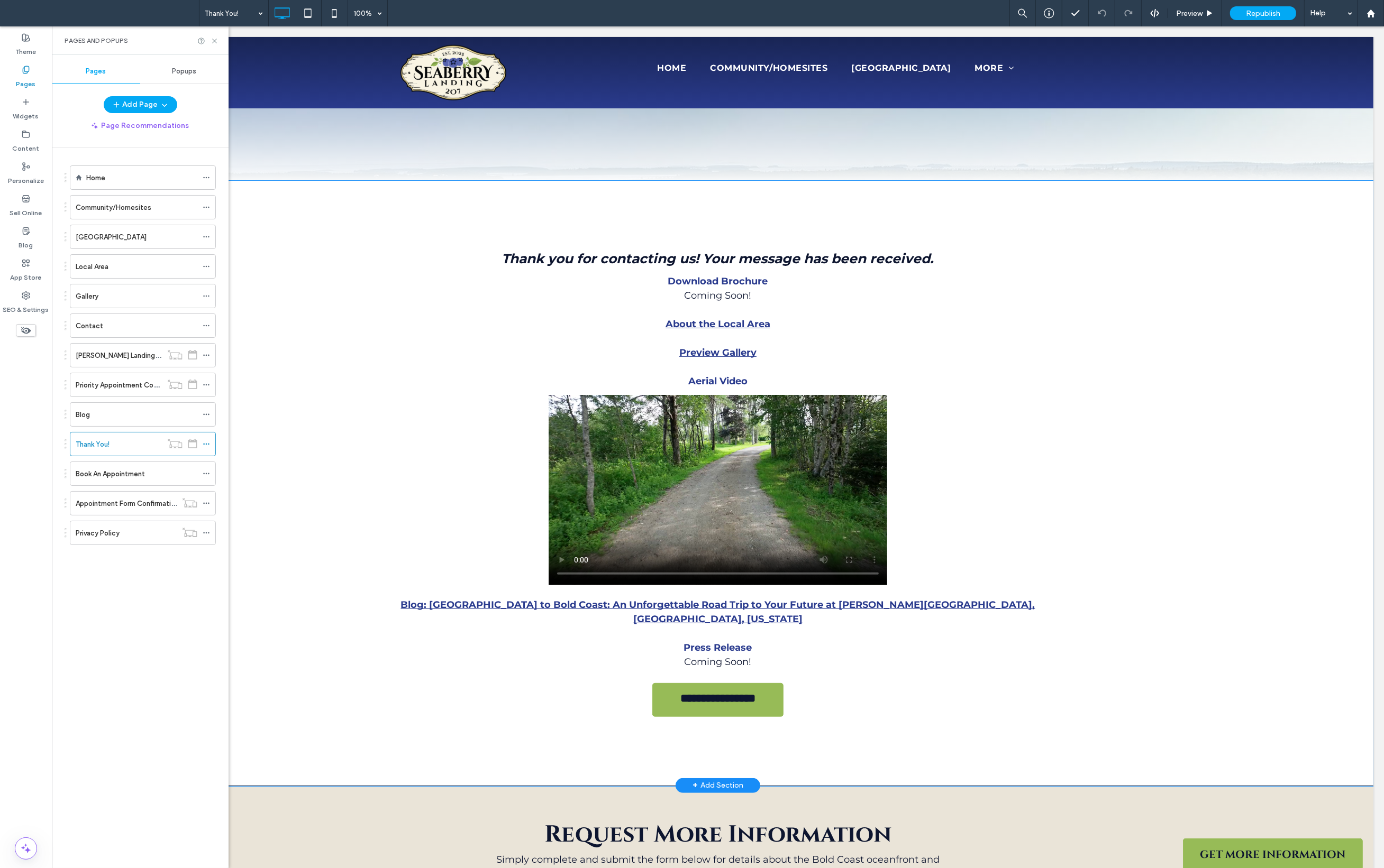
scroll to position [207, 0]
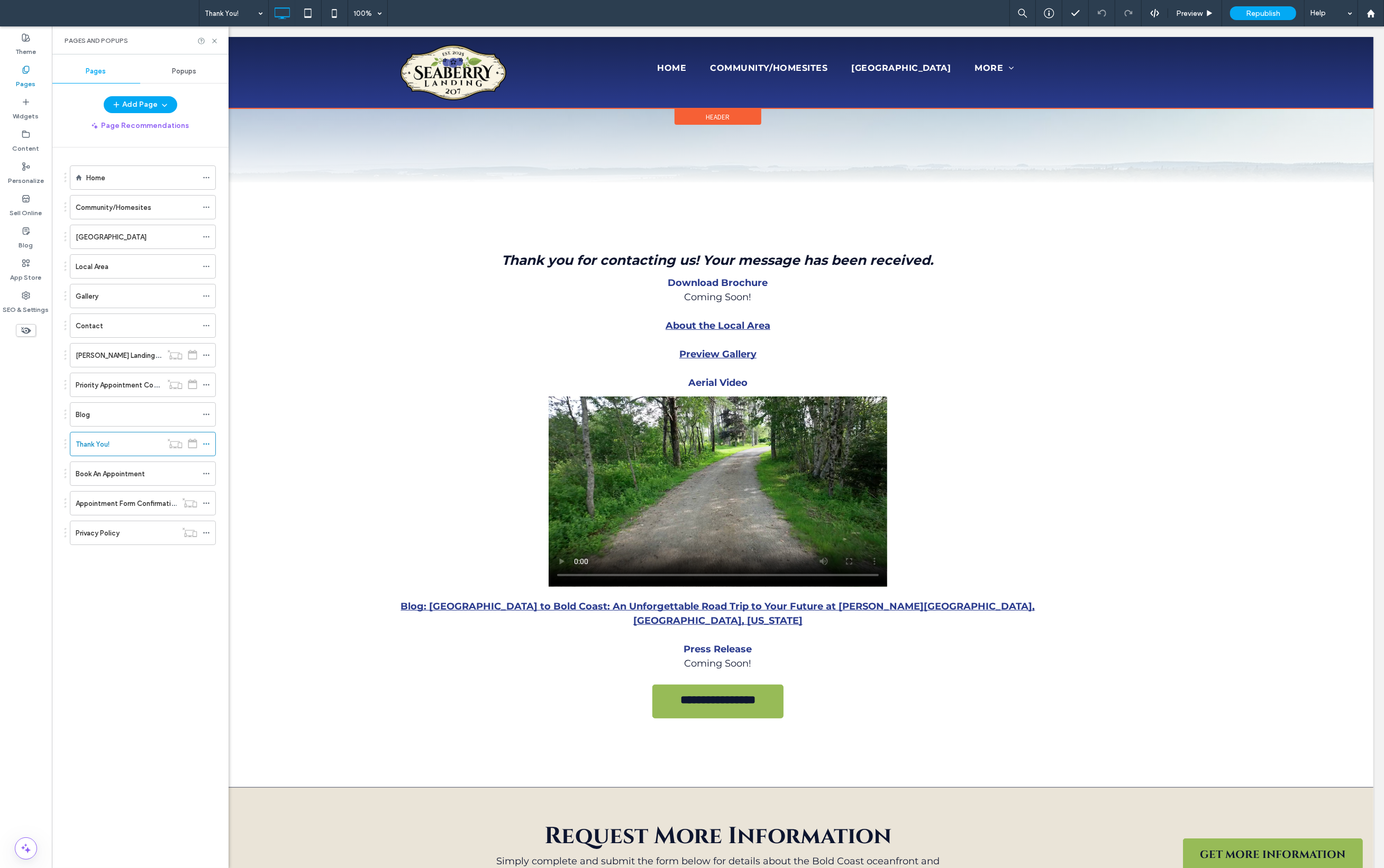
click at [1001, 70] on div at bounding box center [718, 73] width 1311 height 71
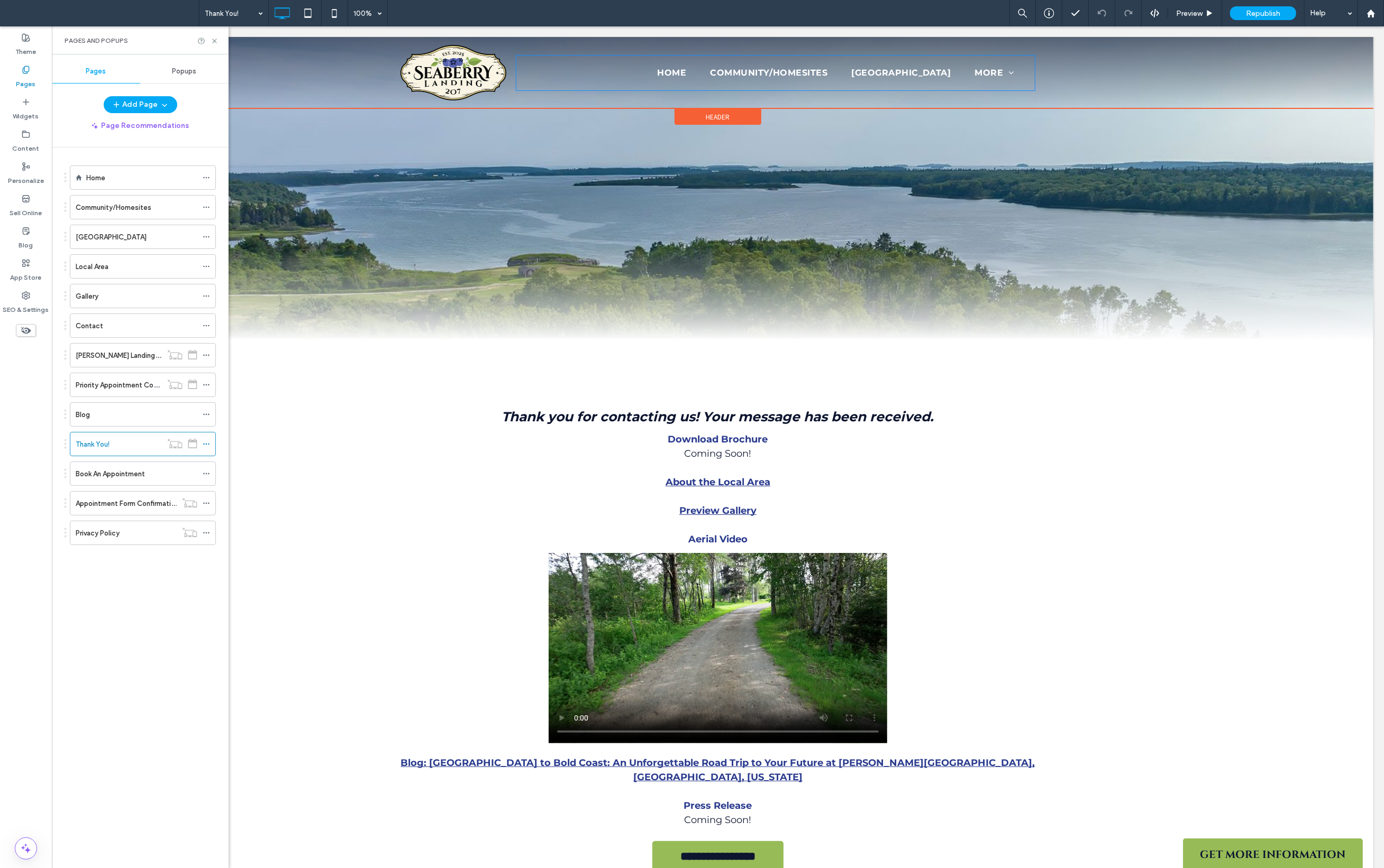
scroll to position [0, 0]
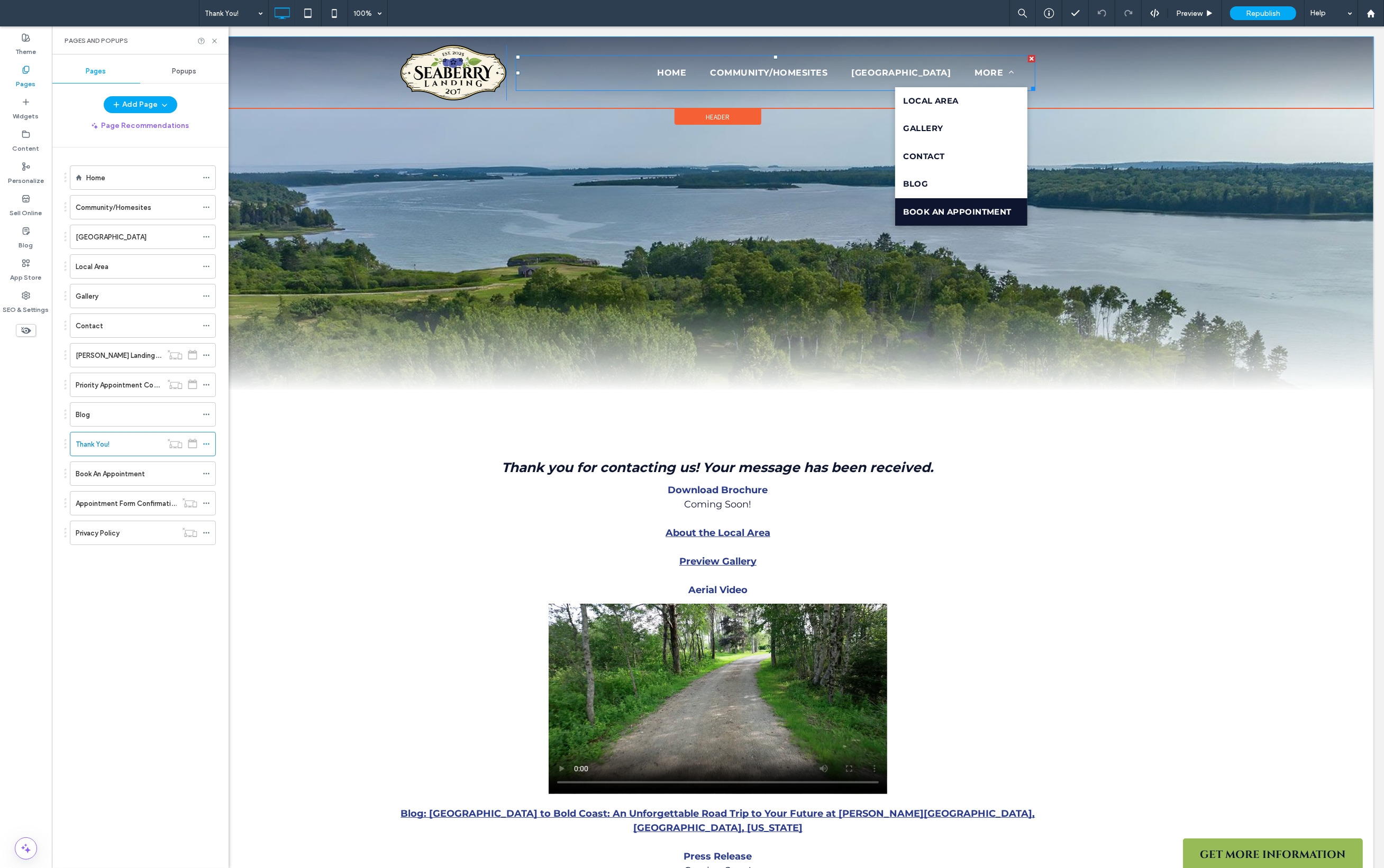
click at [974, 209] on span "Book An Appointment" at bounding box center [956, 212] width 108 height 12
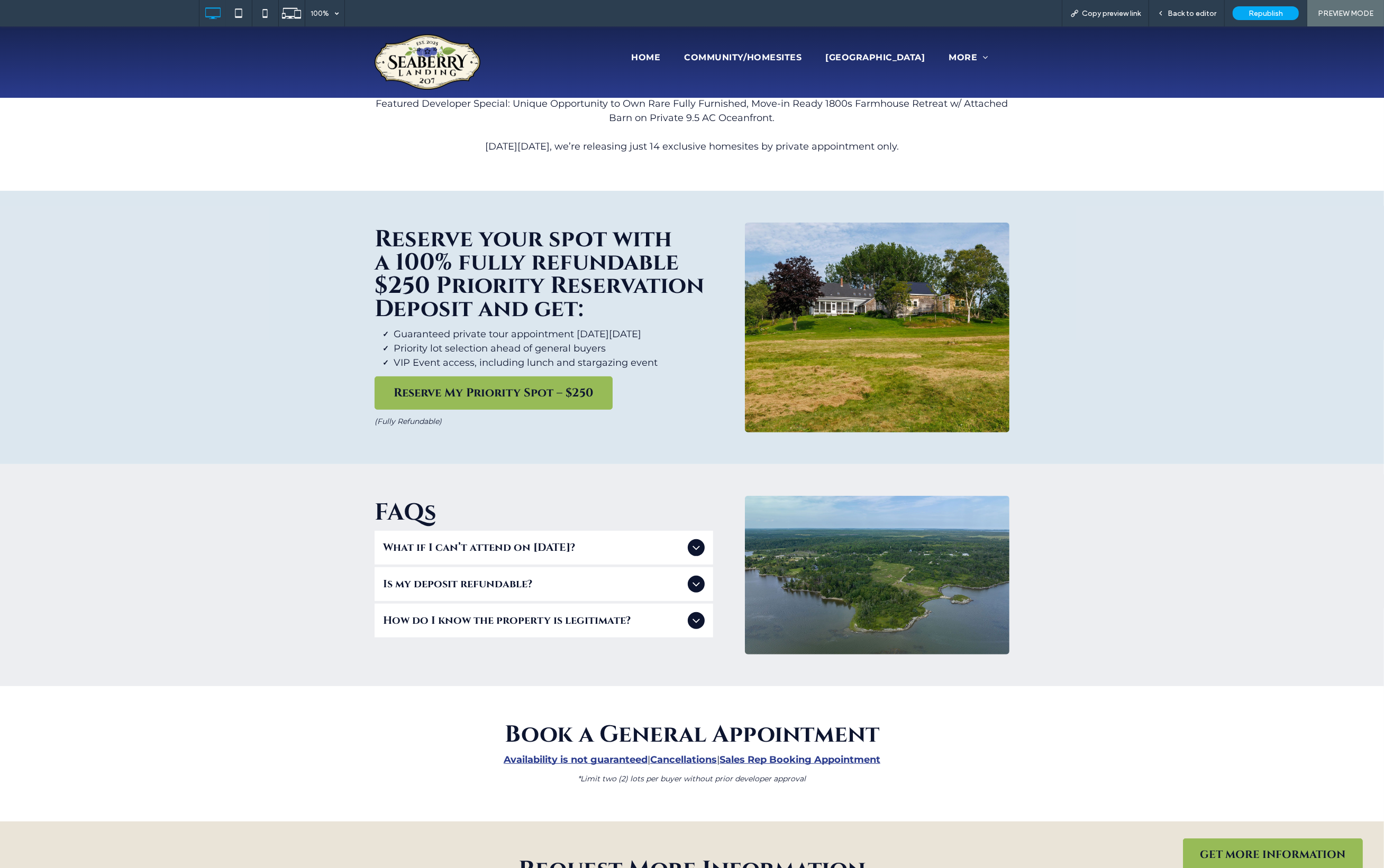
scroll to position [542, 0]
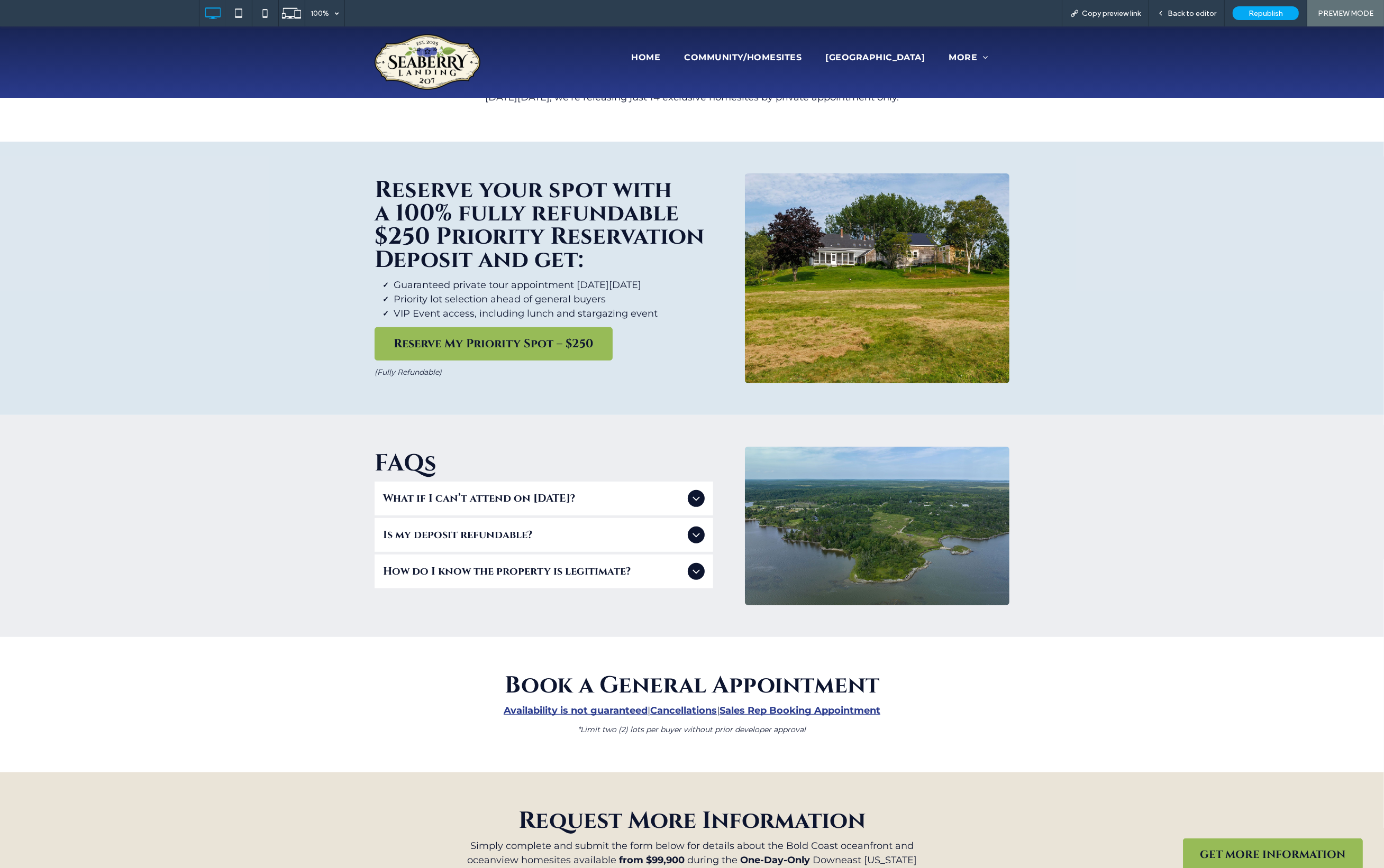
click at [689, 505] on div "What if I can’t attend on October 25th?" at bounding box center [543, 499] width 338 height 34
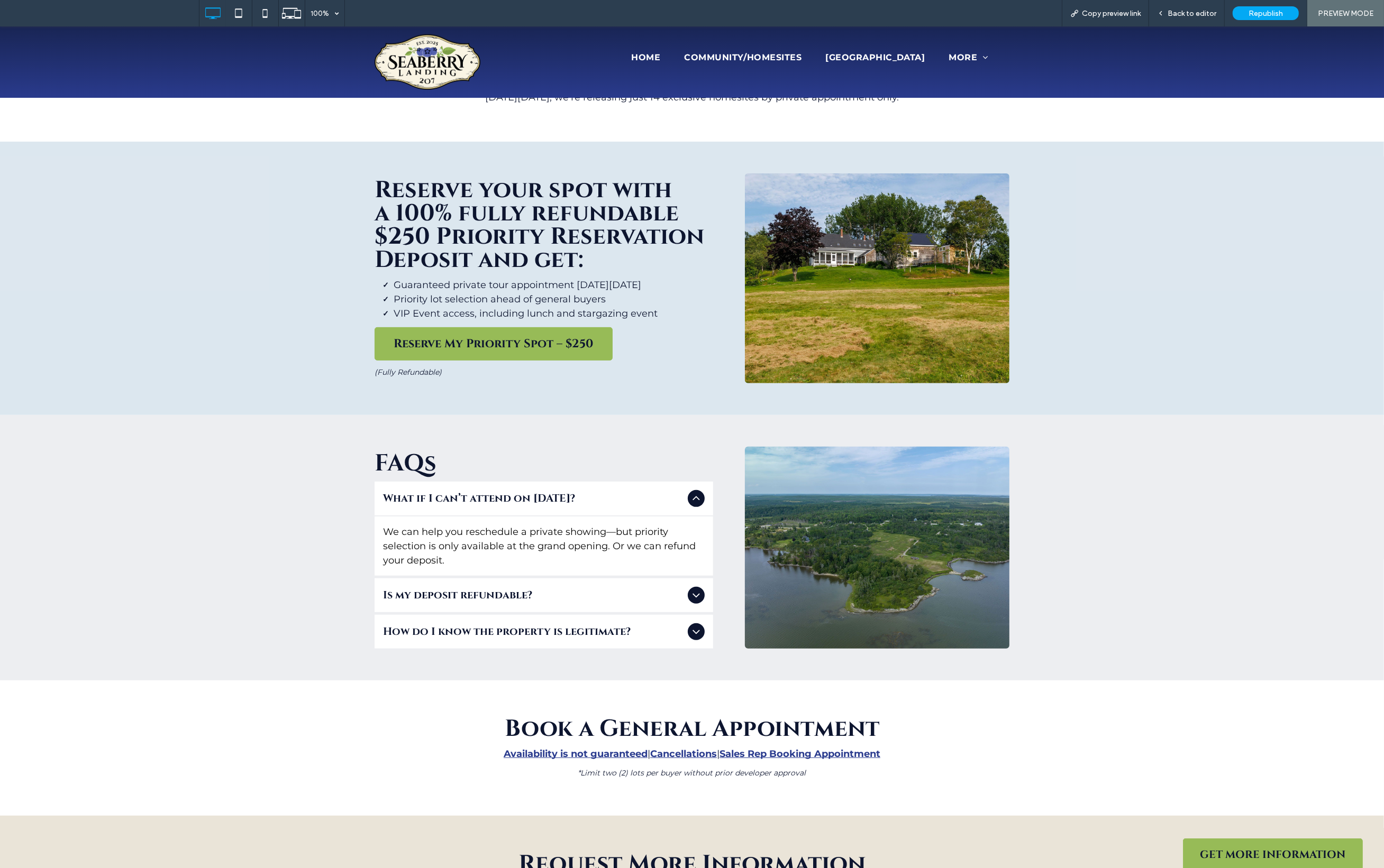
click at [689, 505] on div "What if I can’t attend on October 25th?" at bounding box center [543, 499] width 338 height 34
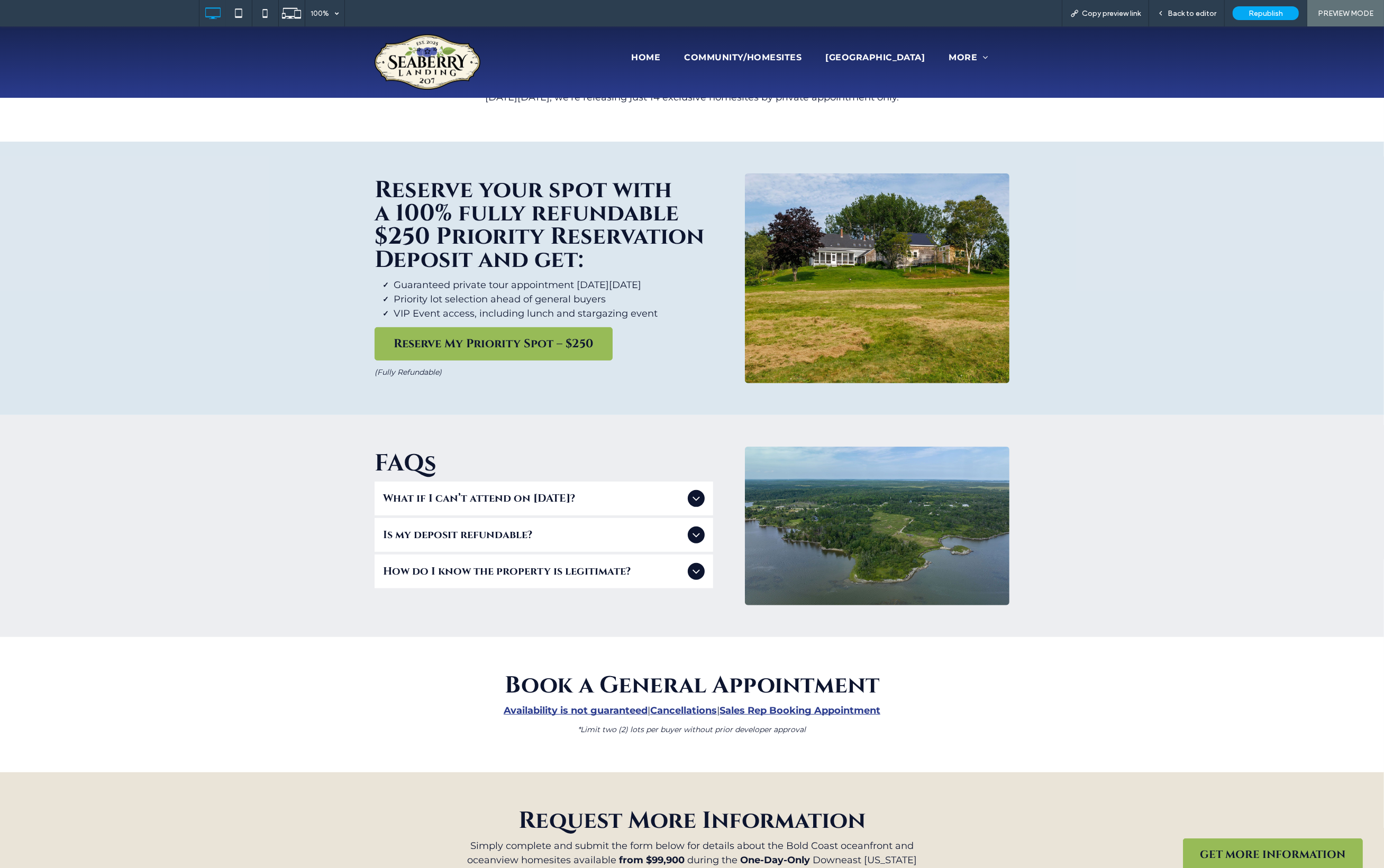
click at [694, 532] on icon at bounding box center [696, 535] width 12 height 12
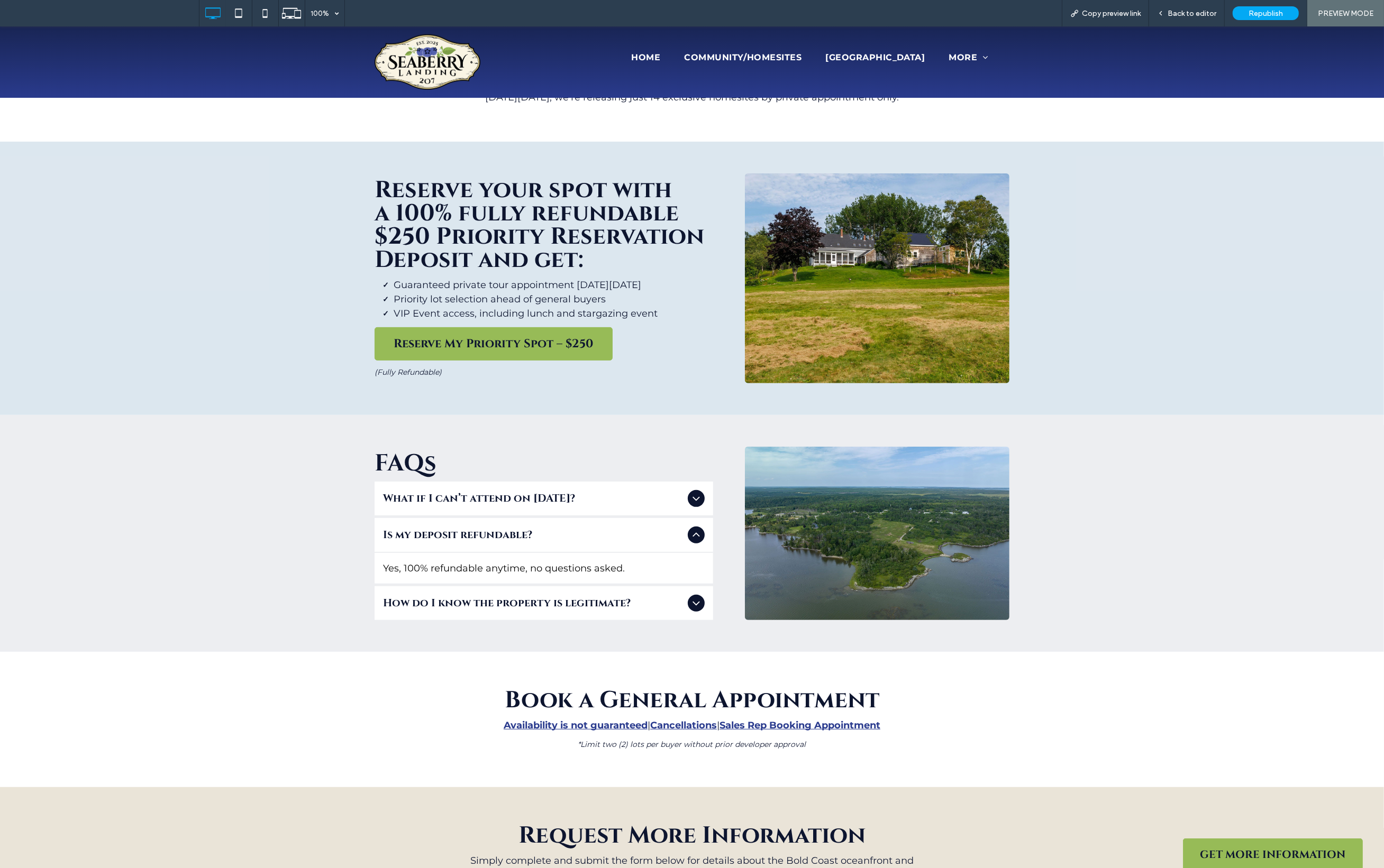
click at [694, 532] on icon at bounding box center [696, 535] width 12 height 12
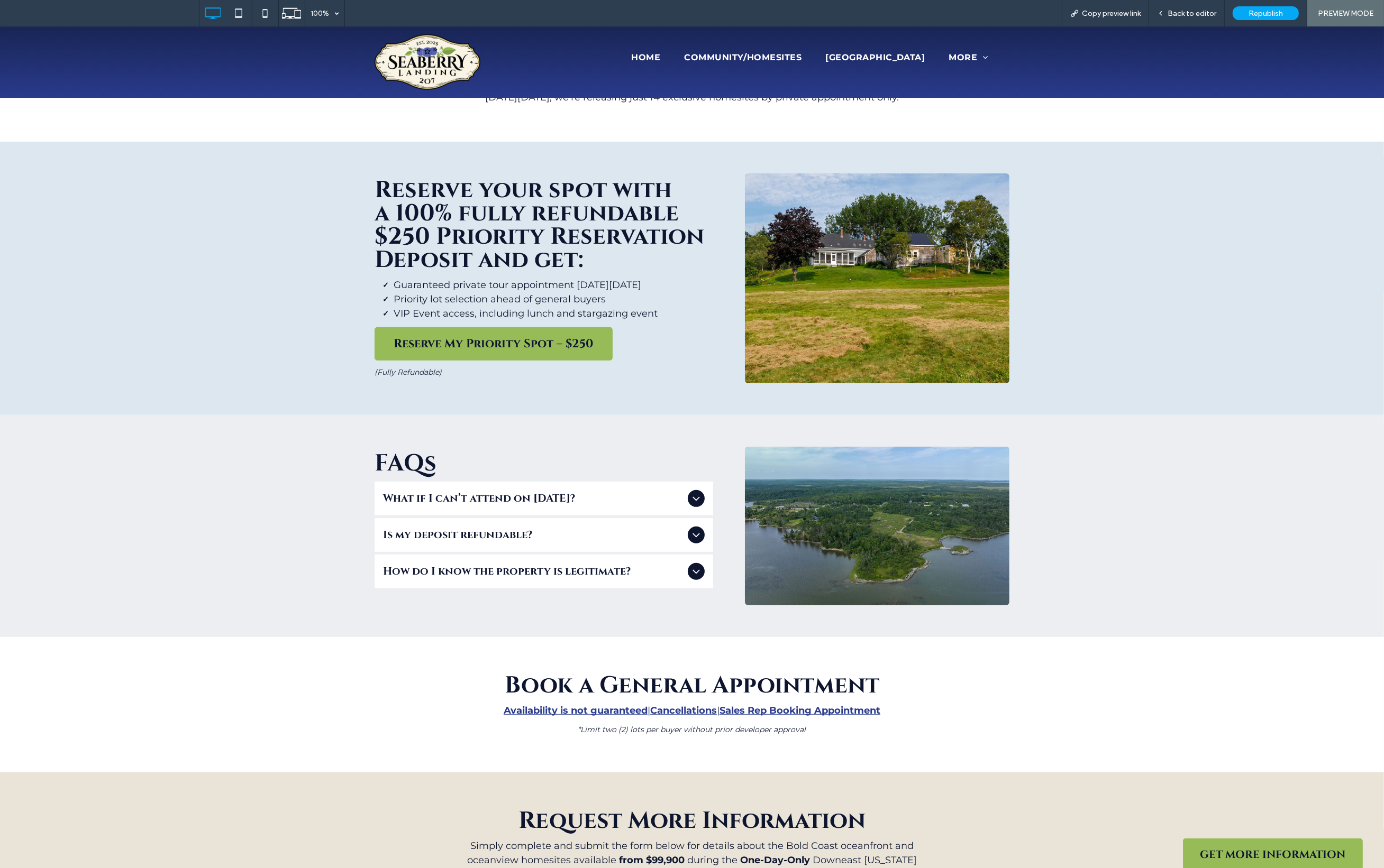
click at [695, 577] on icon at bounding box center [696, 571] width 12 height 12
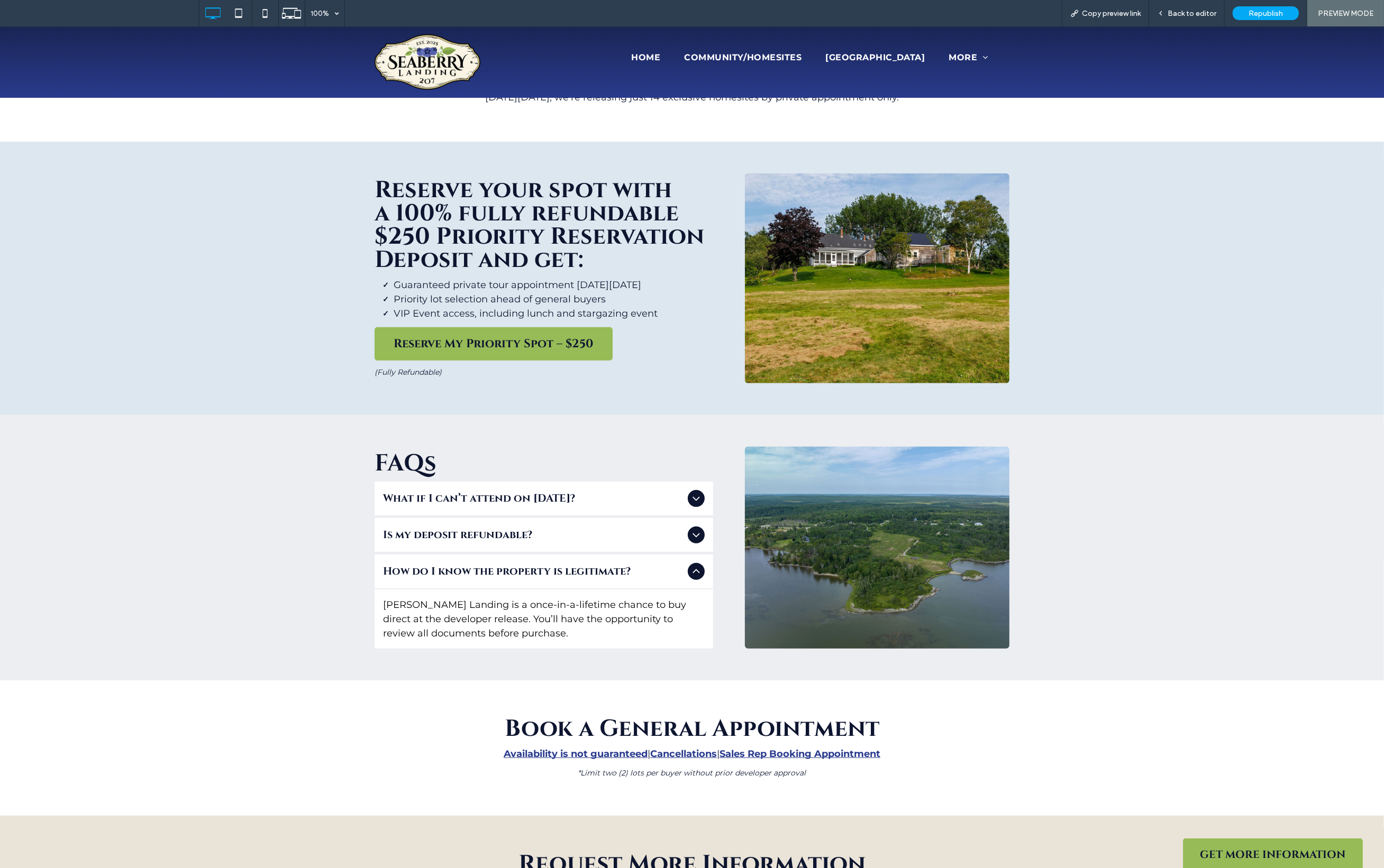
click at [694, 577] on icon at bounding box center [696, 571] width 12 height 12
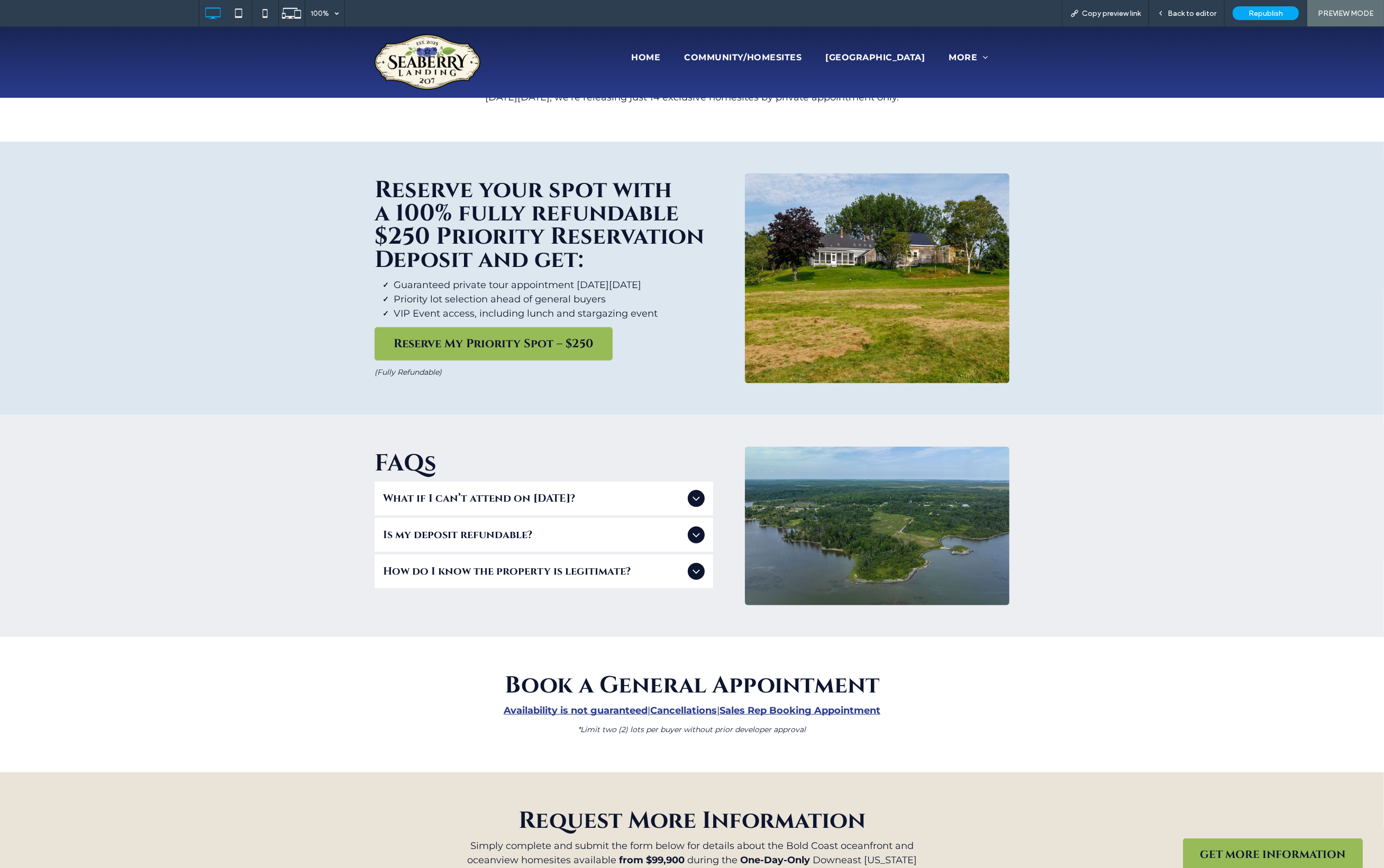
click at [694, 577] on icon at bounding box center [696, 571] width 12 height 12
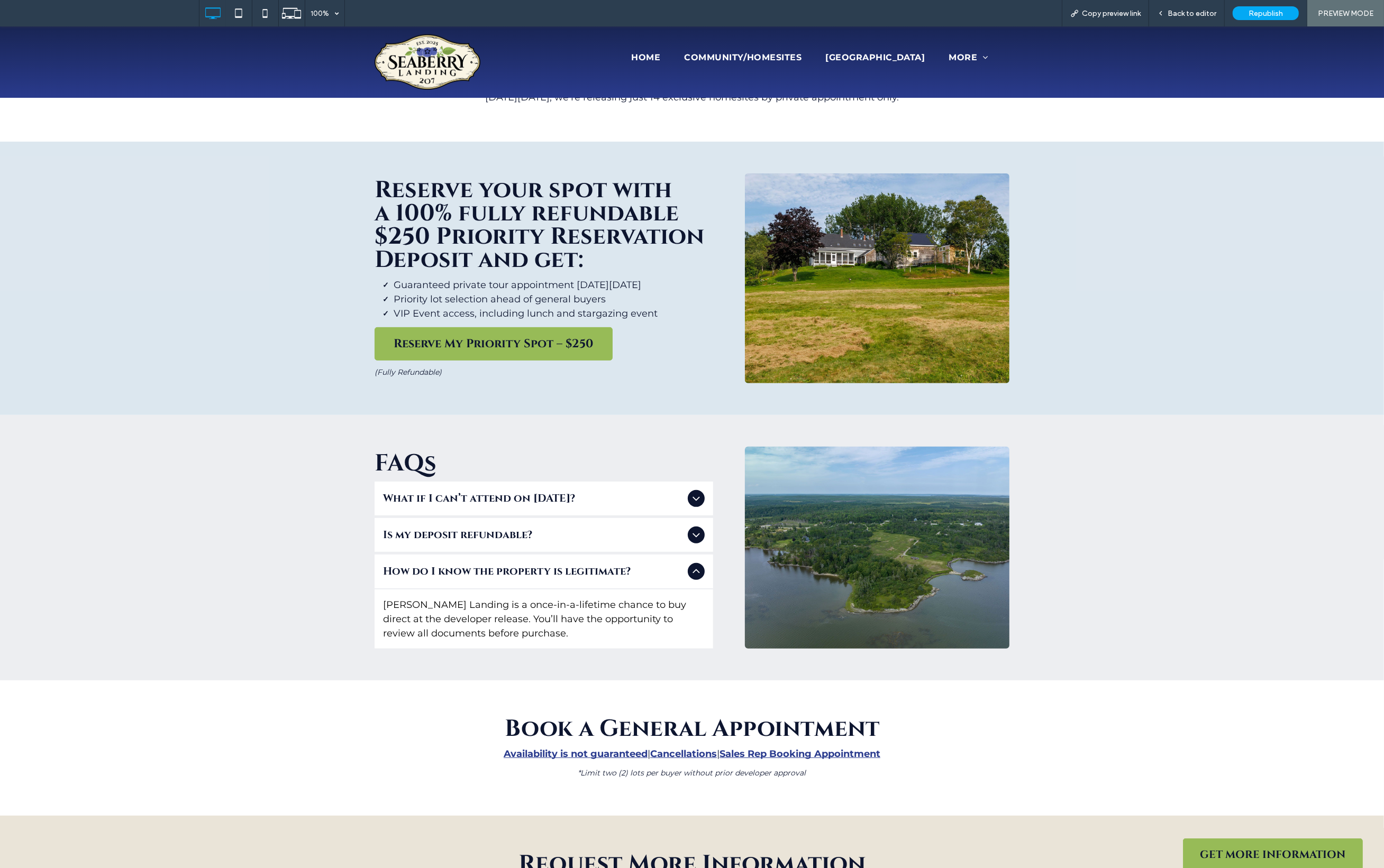
click at [692, 569] on icon at bounding box center [696, 571] width 12 height 12
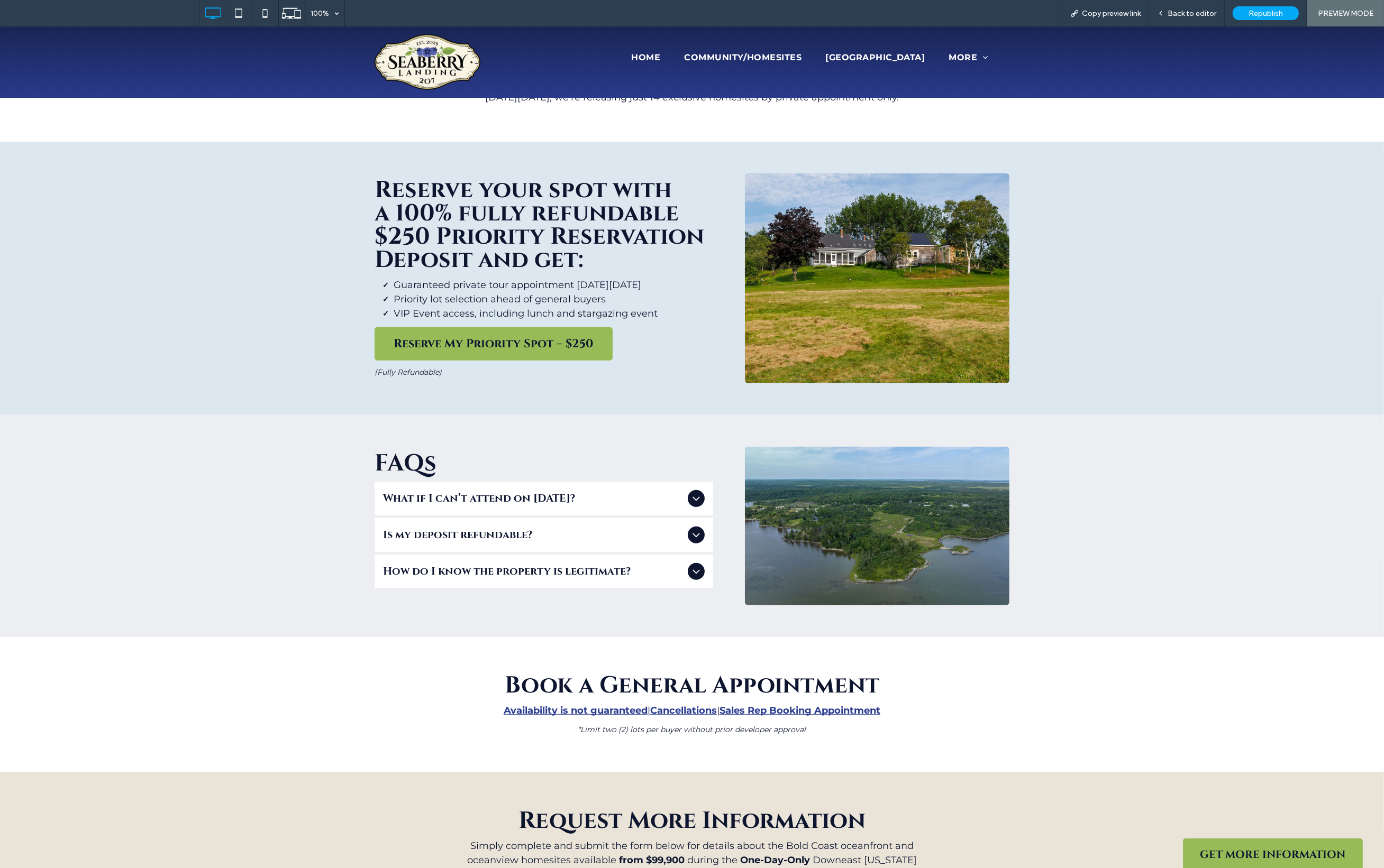
click at [690, 531] on icon at bounding box center [696, 535] width 12 height 12
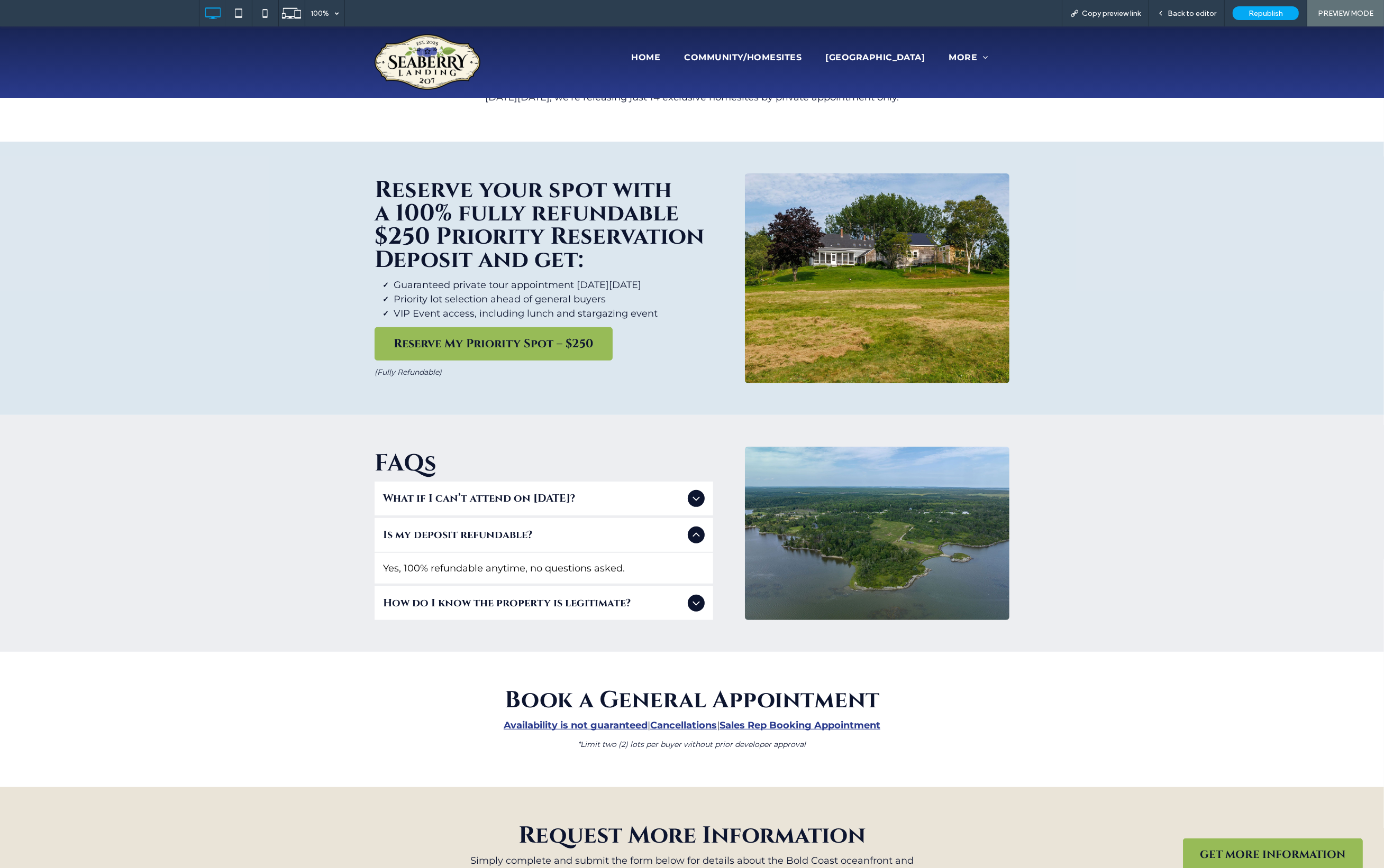
click at [694, 495] on icon at bounding box center [696, 498] width 12 height 12
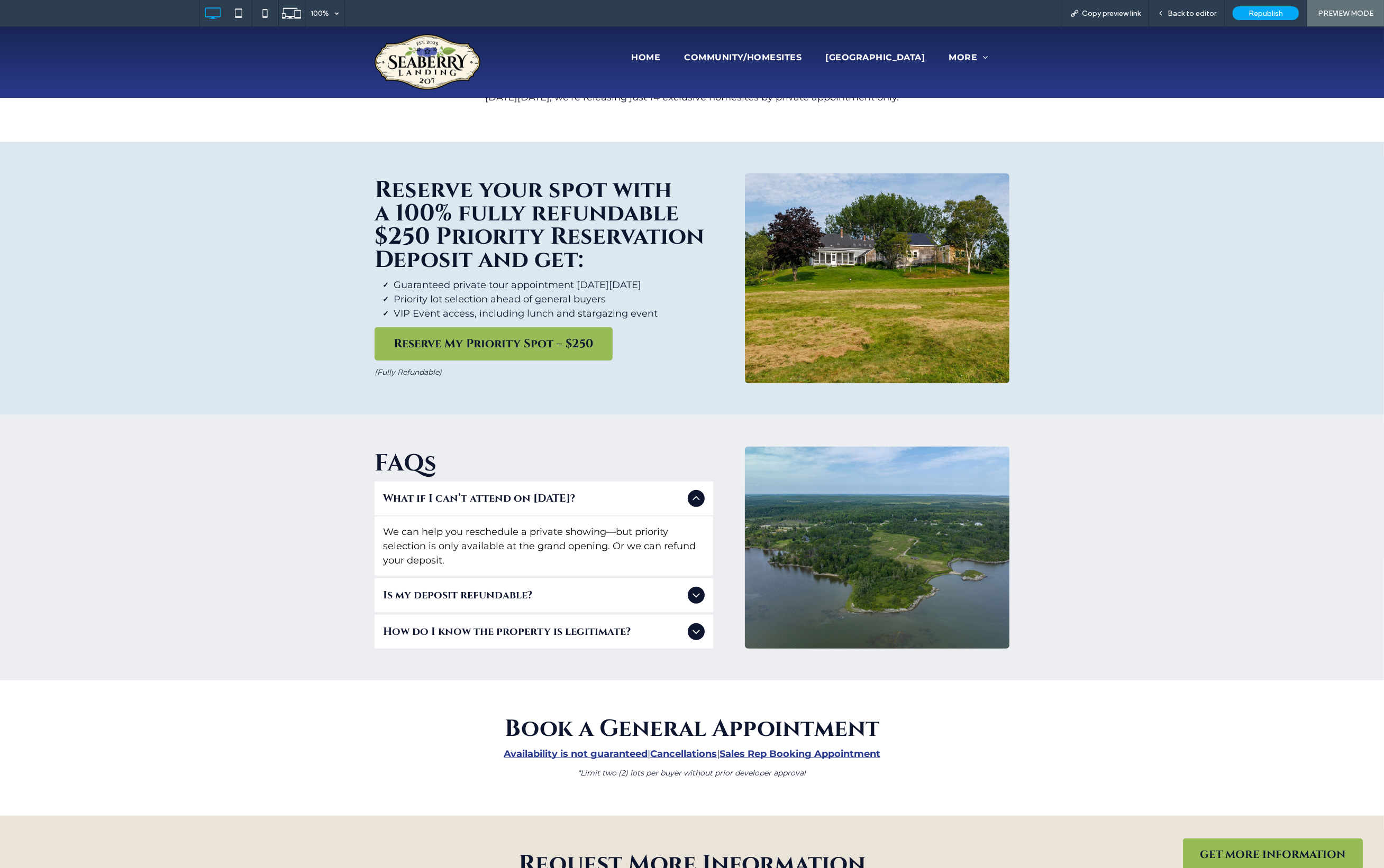
click at [690, 498] on icon at bounding box center [696, 498] width 12 height 12
